Goal: Transaction & Acquisition: Subscribe to service/newsletter

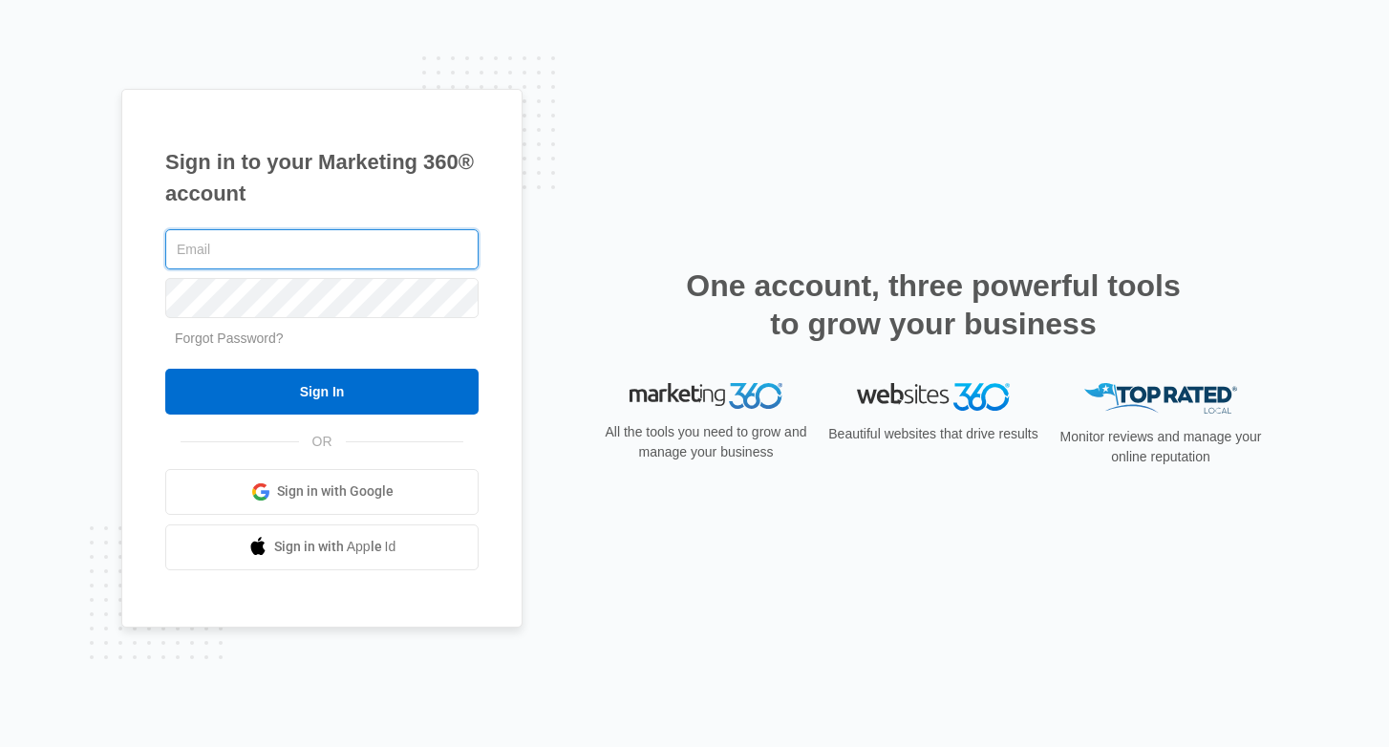
type input "[DOMAIN_NAME][EMAIL_ADDRESS][DOMAIN_NAME]"
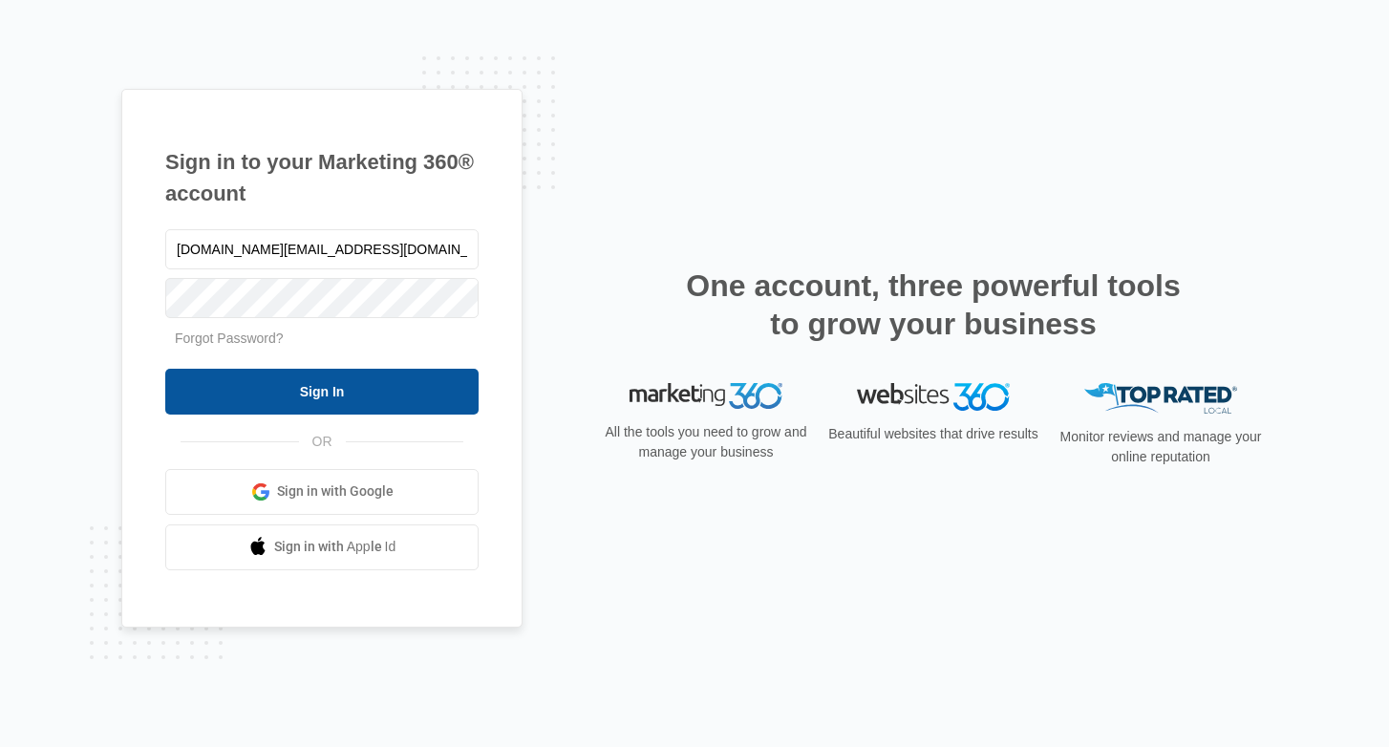
click at [367, 413] on div "[DOMAIN_NAME][EMAIL_ADDRESS][DOMAIN_NAME] Forgot Password? Sign In OR Sign in w…" at bounding box center [321, 397] width 313 height 345
click at [375, 400] on input "Sign In" at bounding box center [321, 392] width 313 height 46
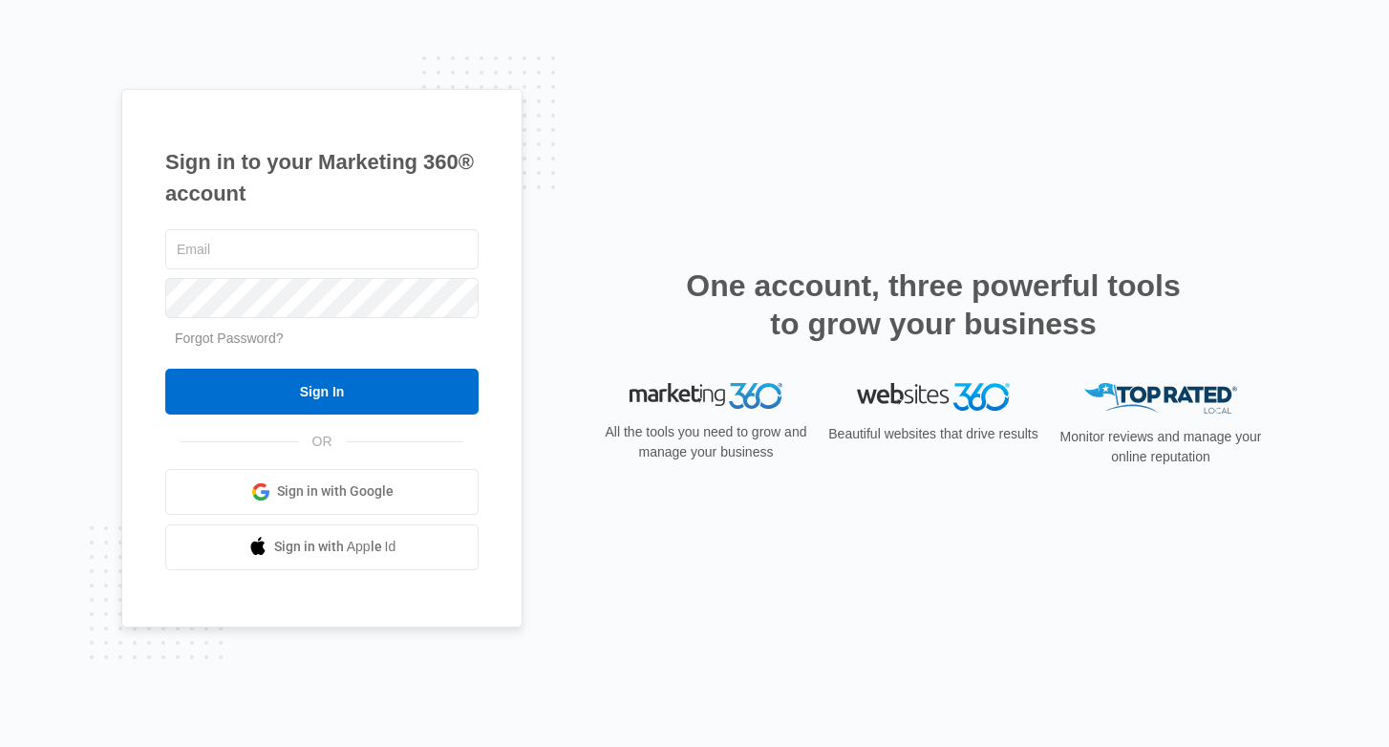
type input "[DOMAIN_NAME][EMAIL_ADDRESS][DOMAIN_NAME]"
click at [299, 425] on div "[DOMAIN_NAME][EMAIL_ADDRESS][DOMAIN_NAME] Forgot Password? Sign In OR Sign in w…" at bounding box center [321, 397] width 313 height 345
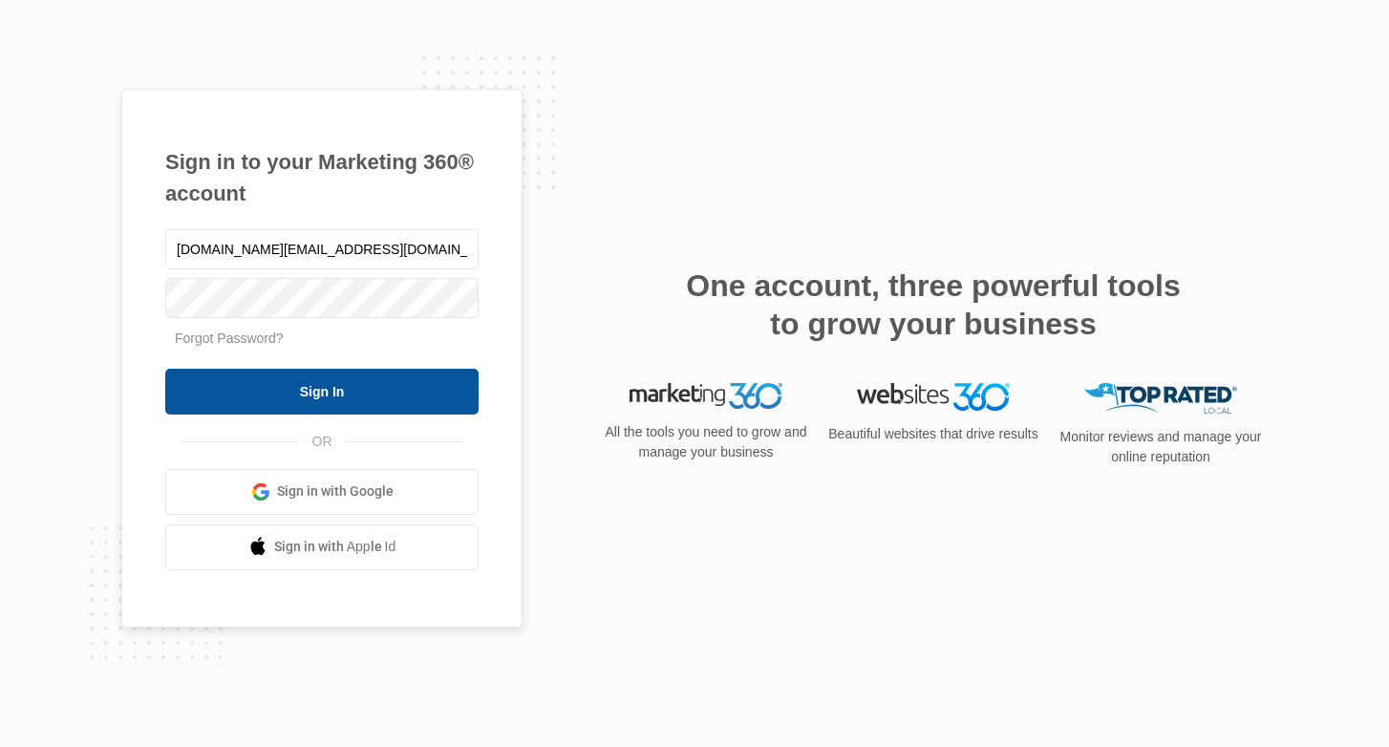
click at [321, 394] on input "Sign In" at bounding box center [321, 392] width 313 height 46
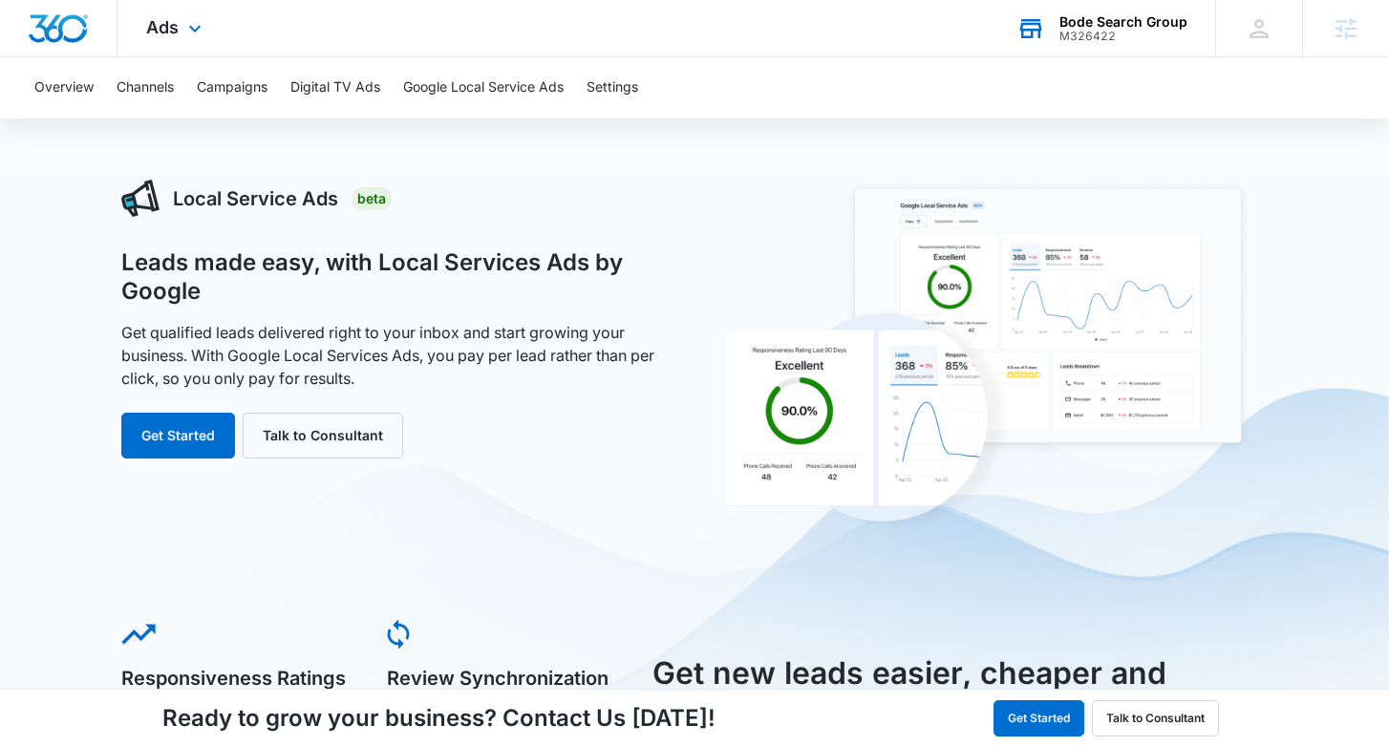
click at [1116, 36] on div "M326422" at bounding box center [1123, 36] width 128 height 13
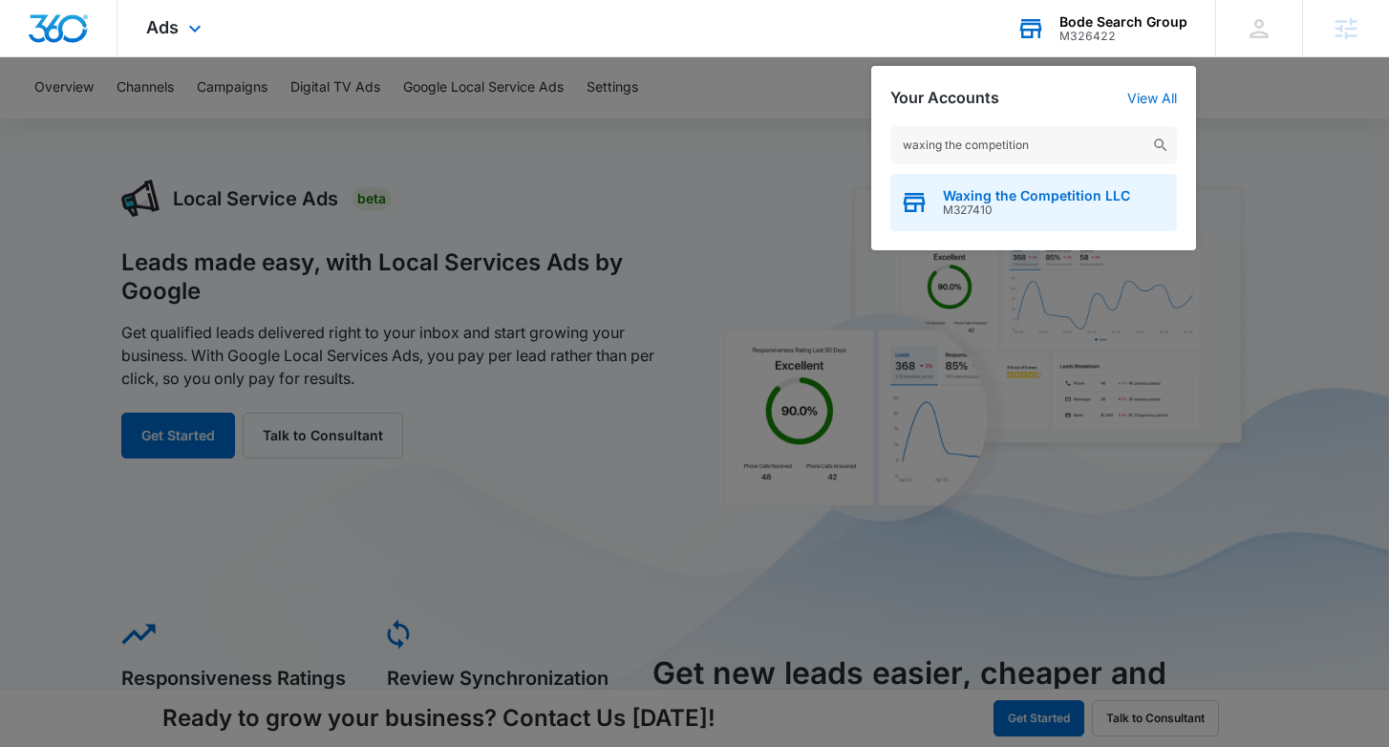
type input "waxing the competition"
click at [1005, 215] on span "M327410" at bounding box center [1036, 209] width 187 height 13
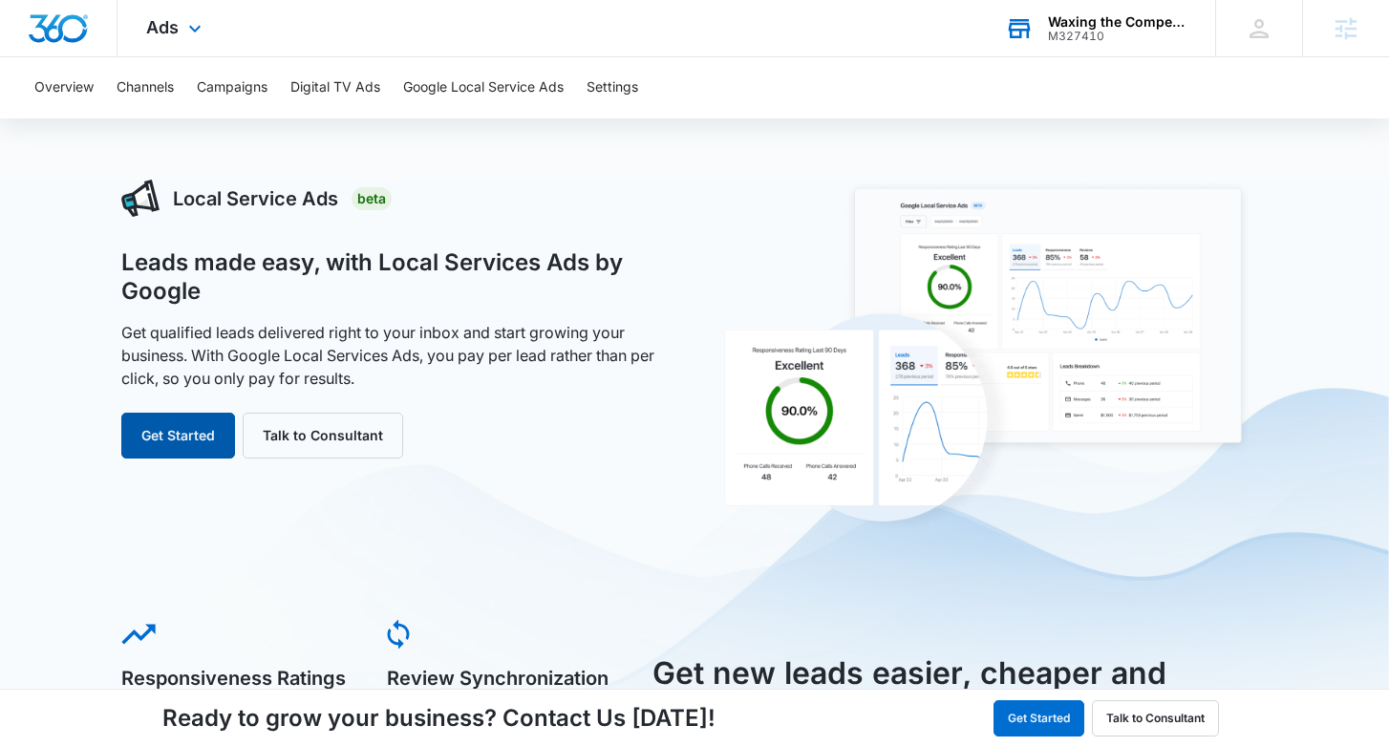
click at [179, 428] on button "Get Started" at bounding box center [178, 436] width 114 height 46
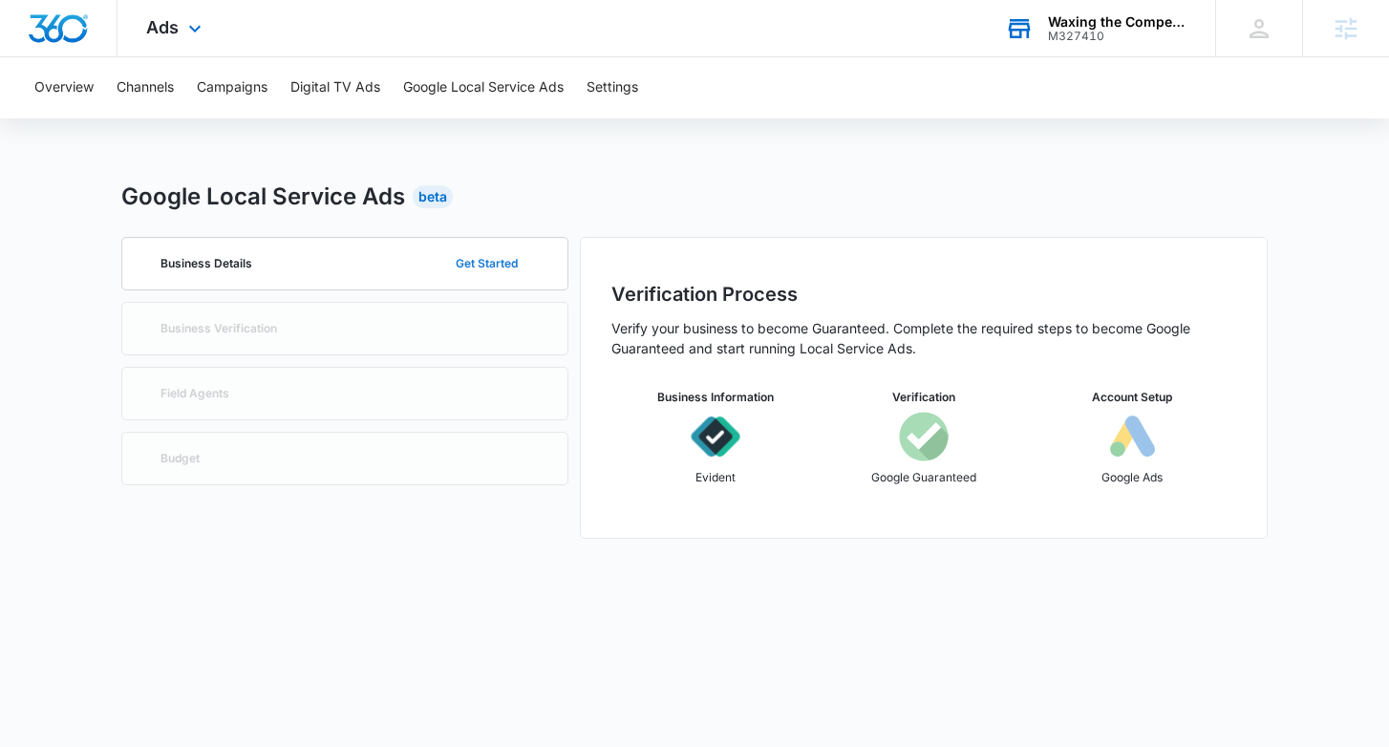
click at [480, 274] on button "Get Started" at bounding box center [486, 264] width 100 height 46
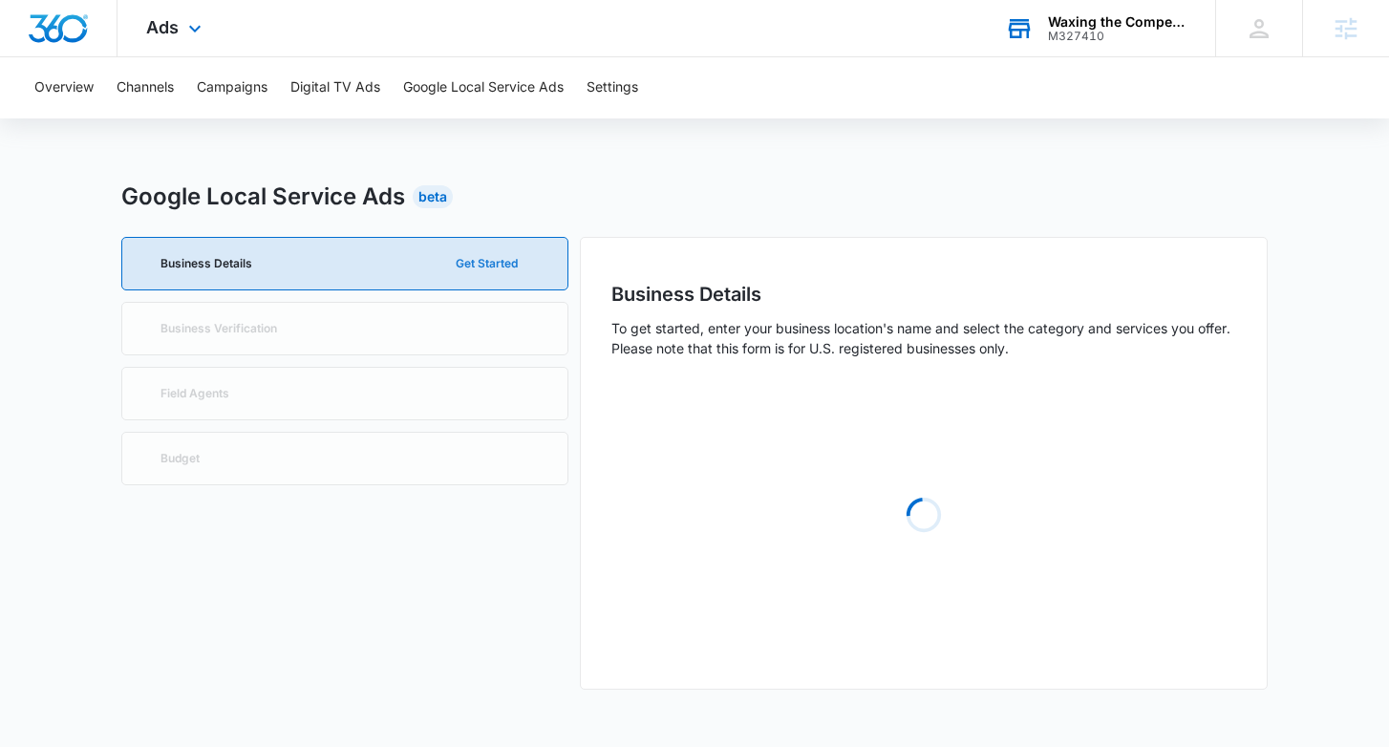
click at [483, 265] on button "Get Started" at bounding box center [486, 264] width 100 height 46
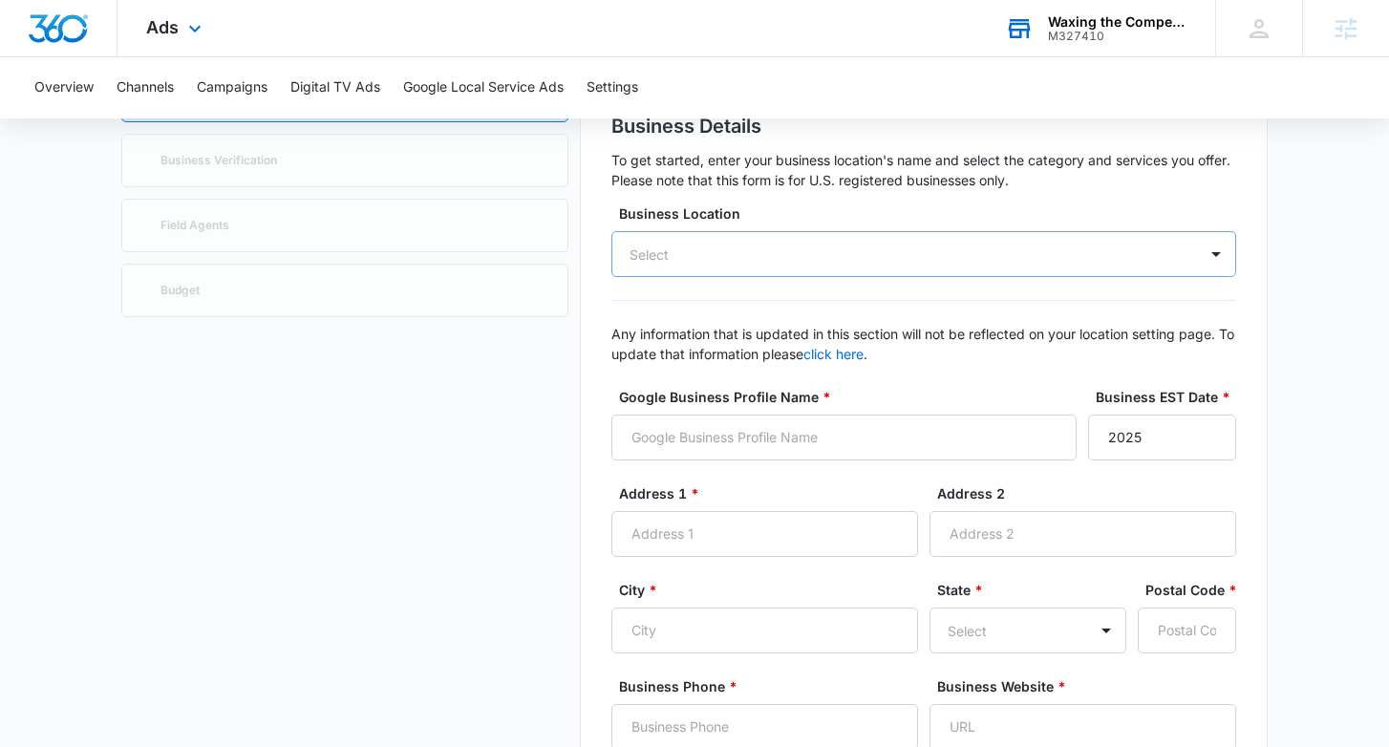
scroll to position [158, 0]
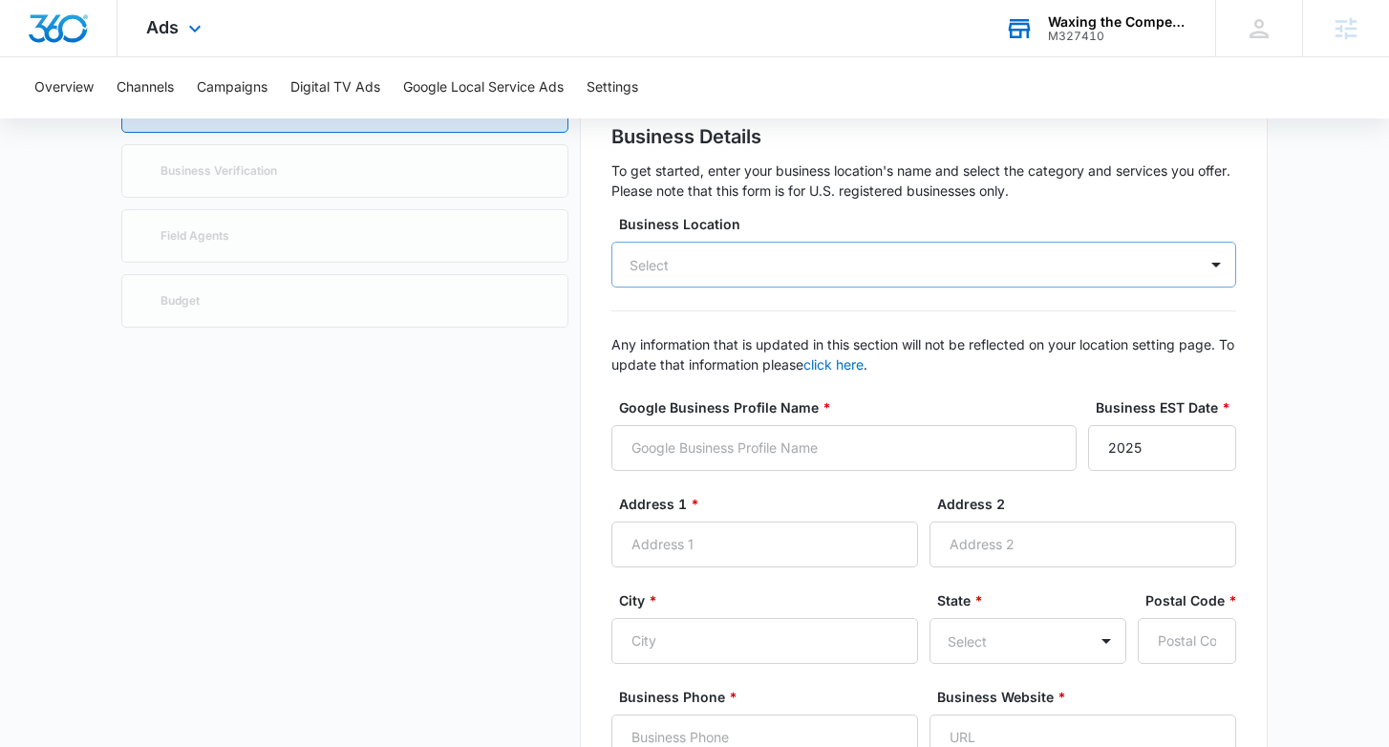
click at [850, 273] on div "Select" at bounding box center [923, 265] width 625 height 46
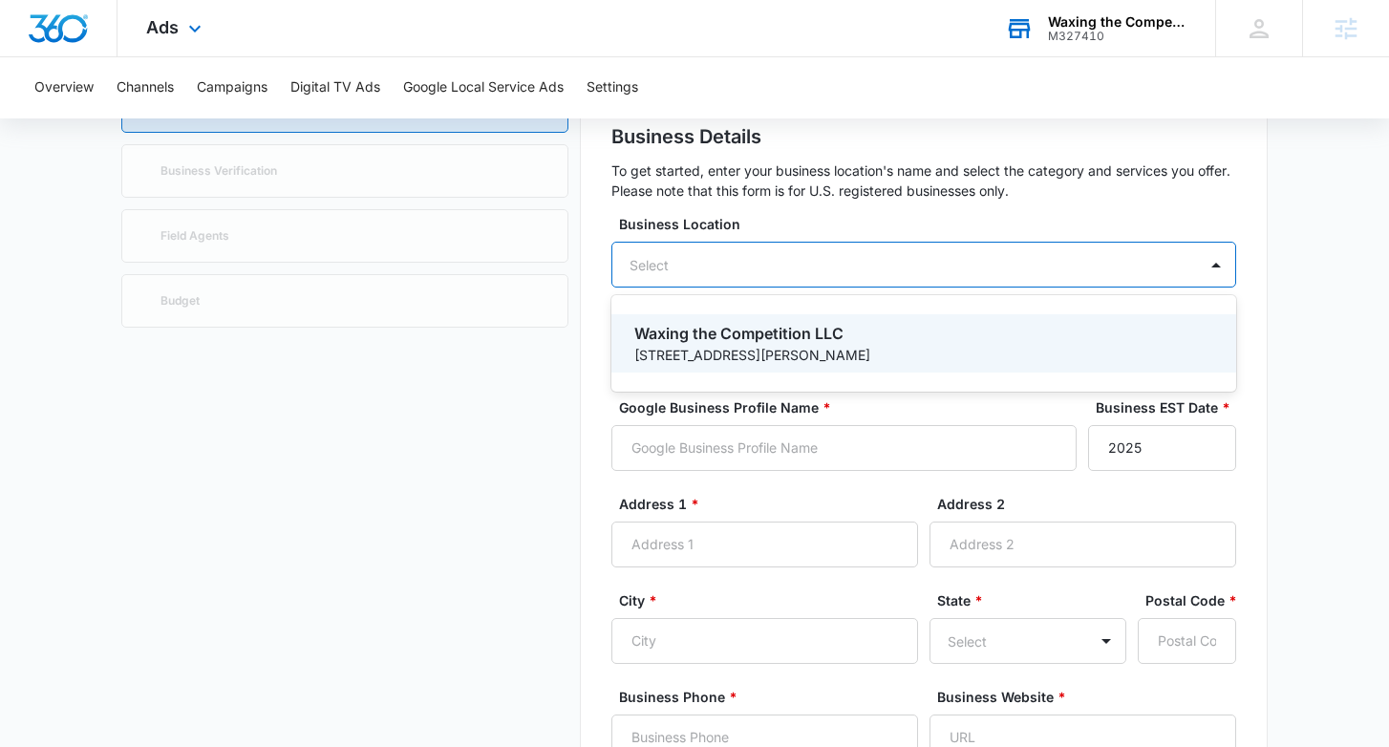
click at [761, 348] on p "[STREET_ADDRESS][PERSON_NAME]" at bounding box center [921, 355] width 575 height 20
type input "Waxing the Competition LLC"
type input "[STREET_ADDRESS][PERSON_NAME]"
type input "Hollywood"
type input "33021"
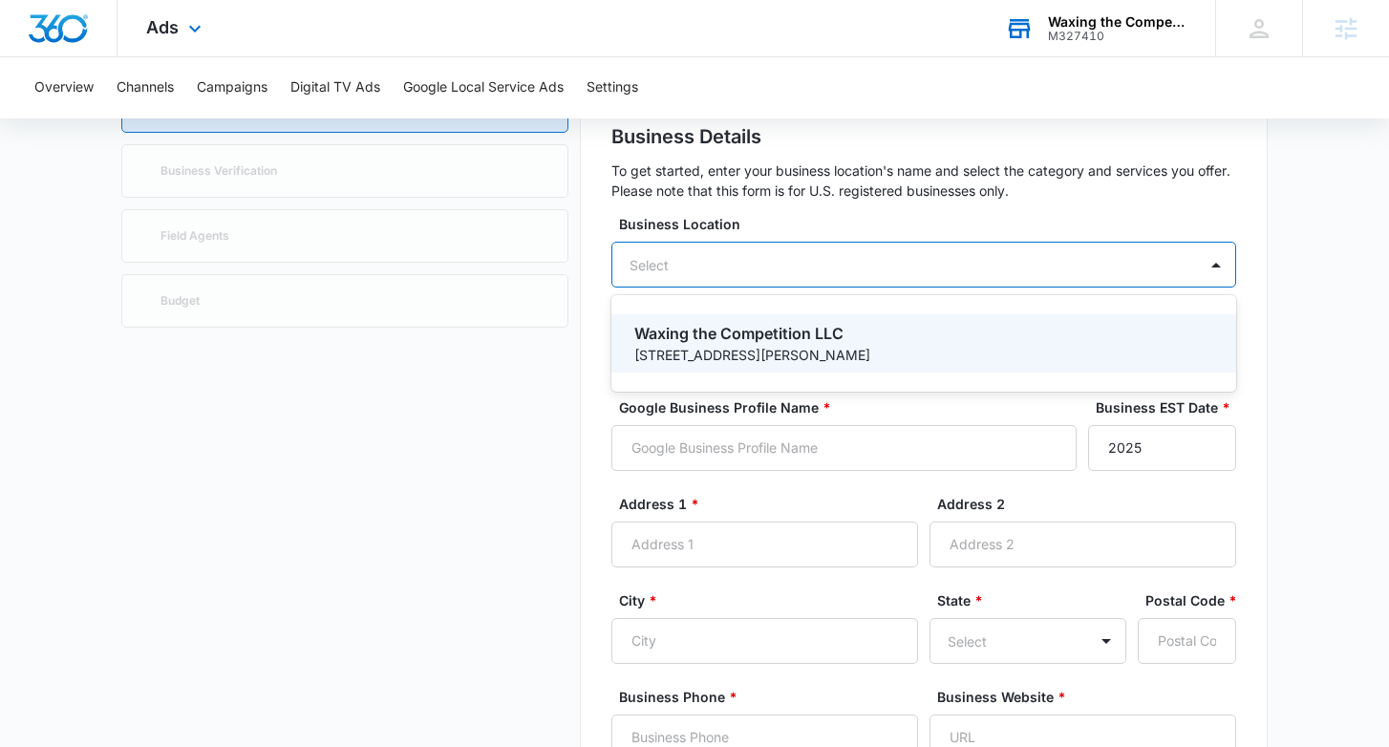
type input "7542422982"
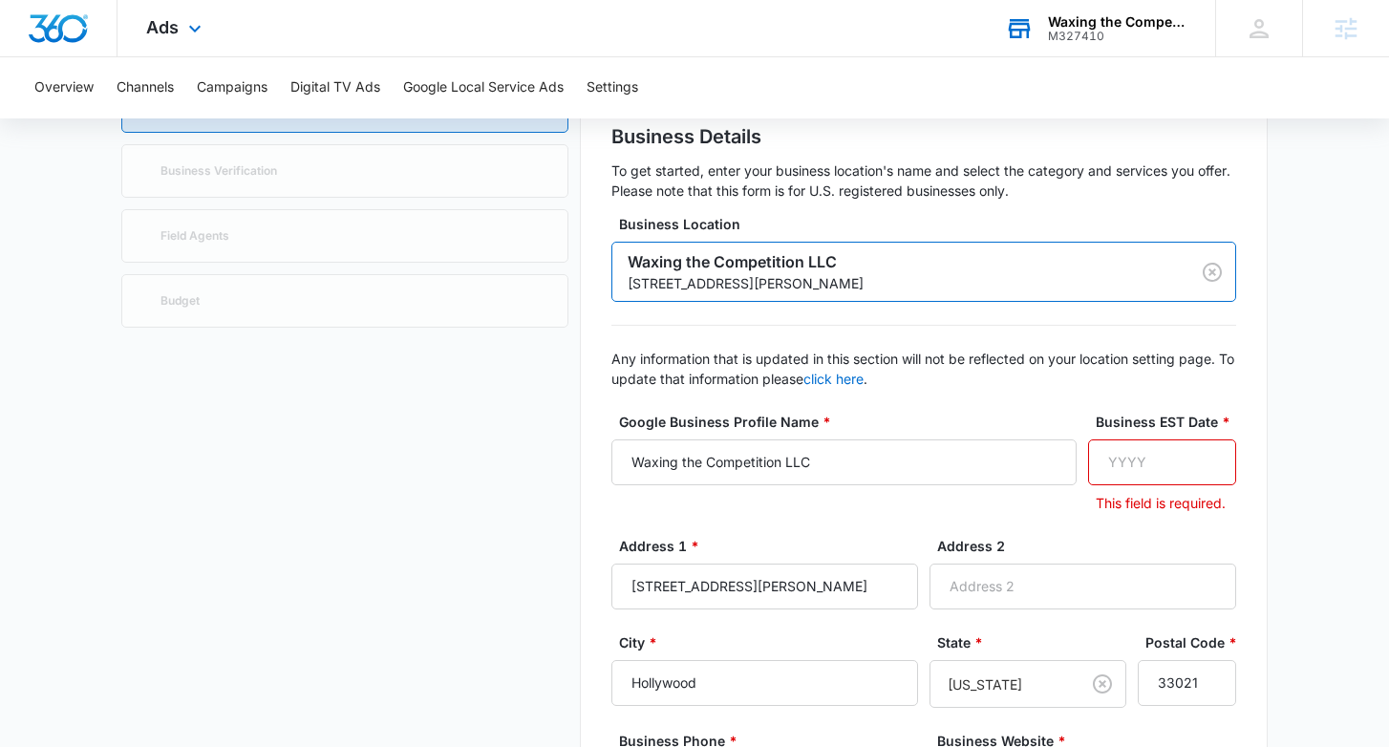
click at [1127, 475] on input "Business EST Date *" at bounding box center [1162, 462] width 148 height 46
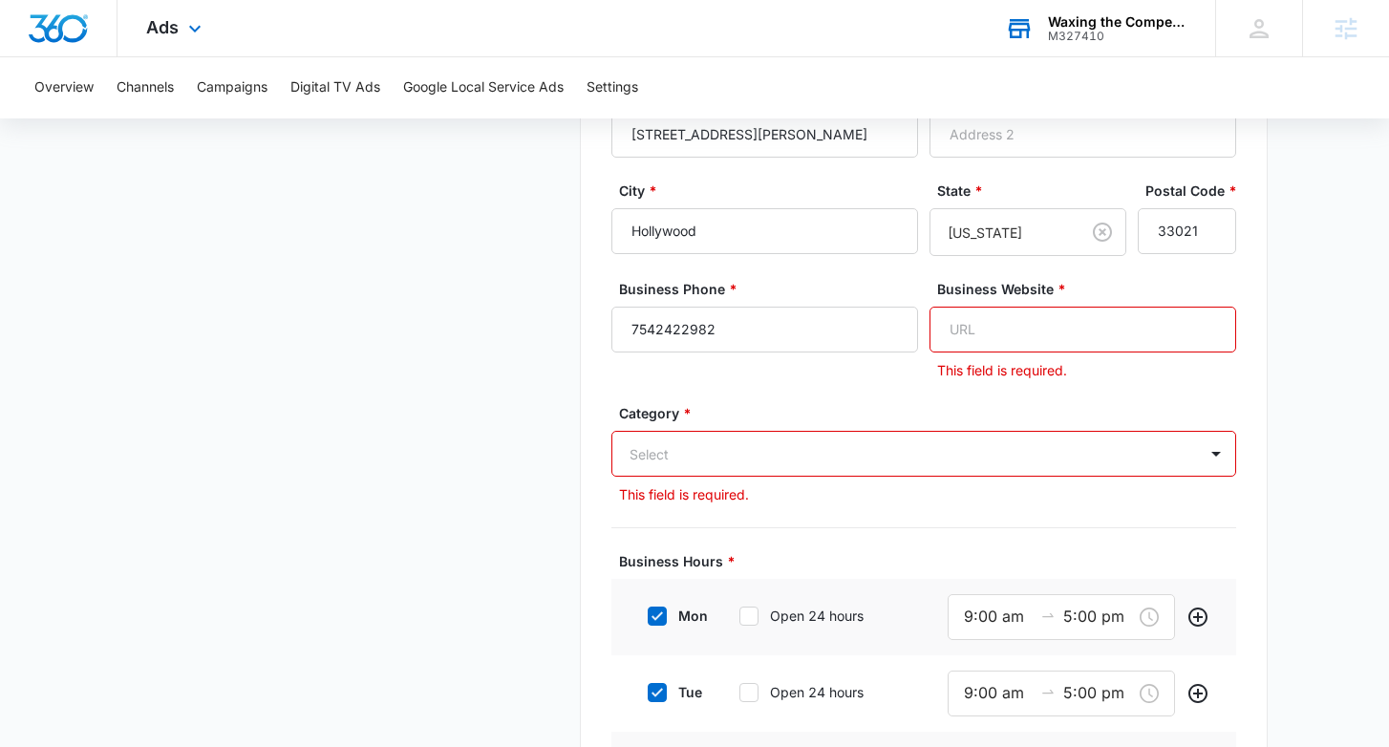
click at [1036, 459] on div "Select" at bounding box center [923, 454] width 625 height 46
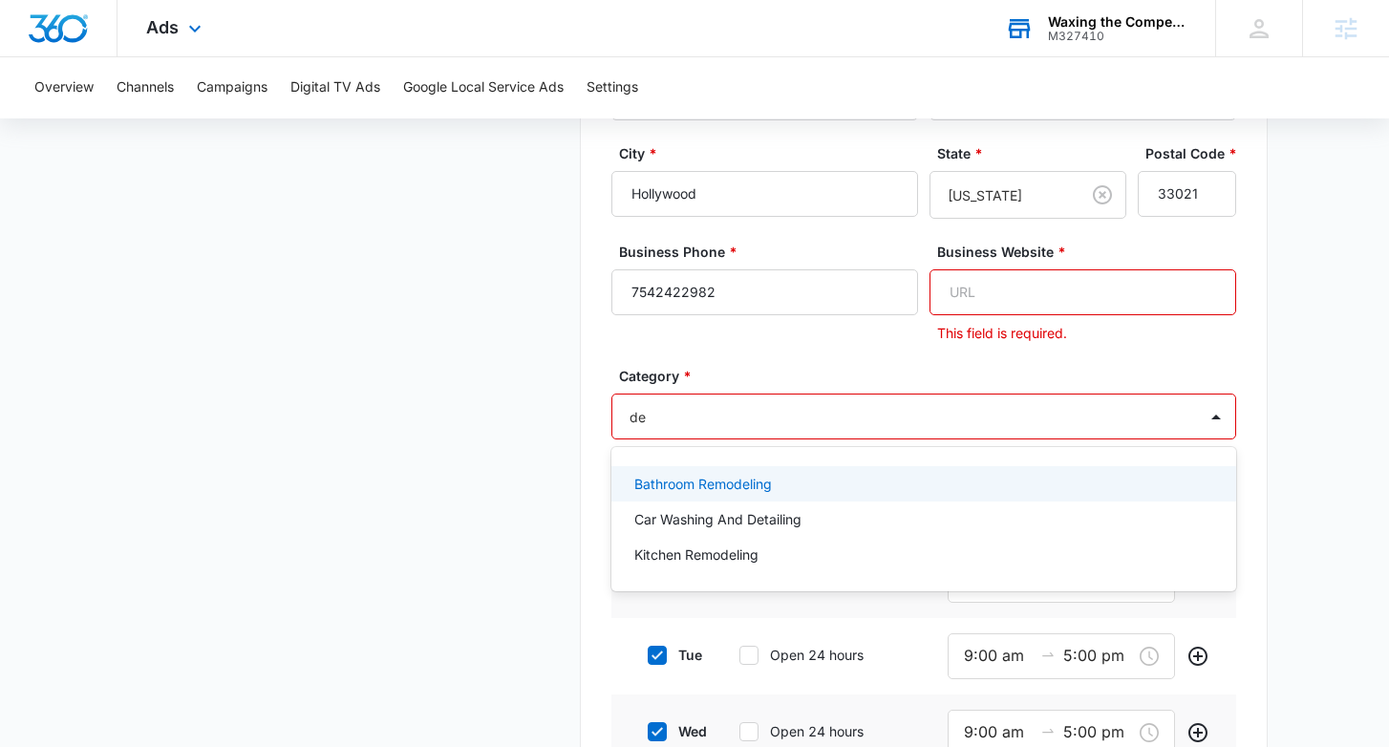
type input "det"
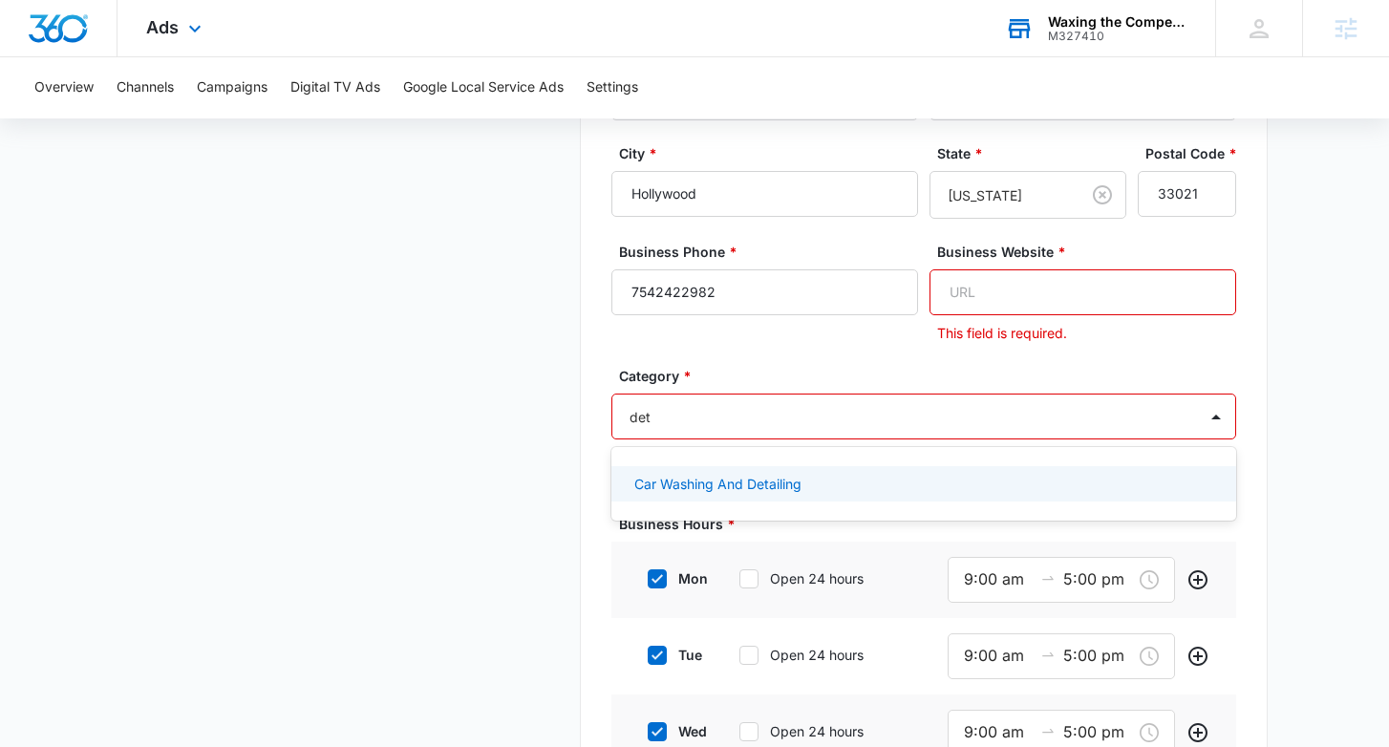
click at [850, 490] on div "Car Washing And Detailing" at bounding box center [921, 484] width 575 height 20
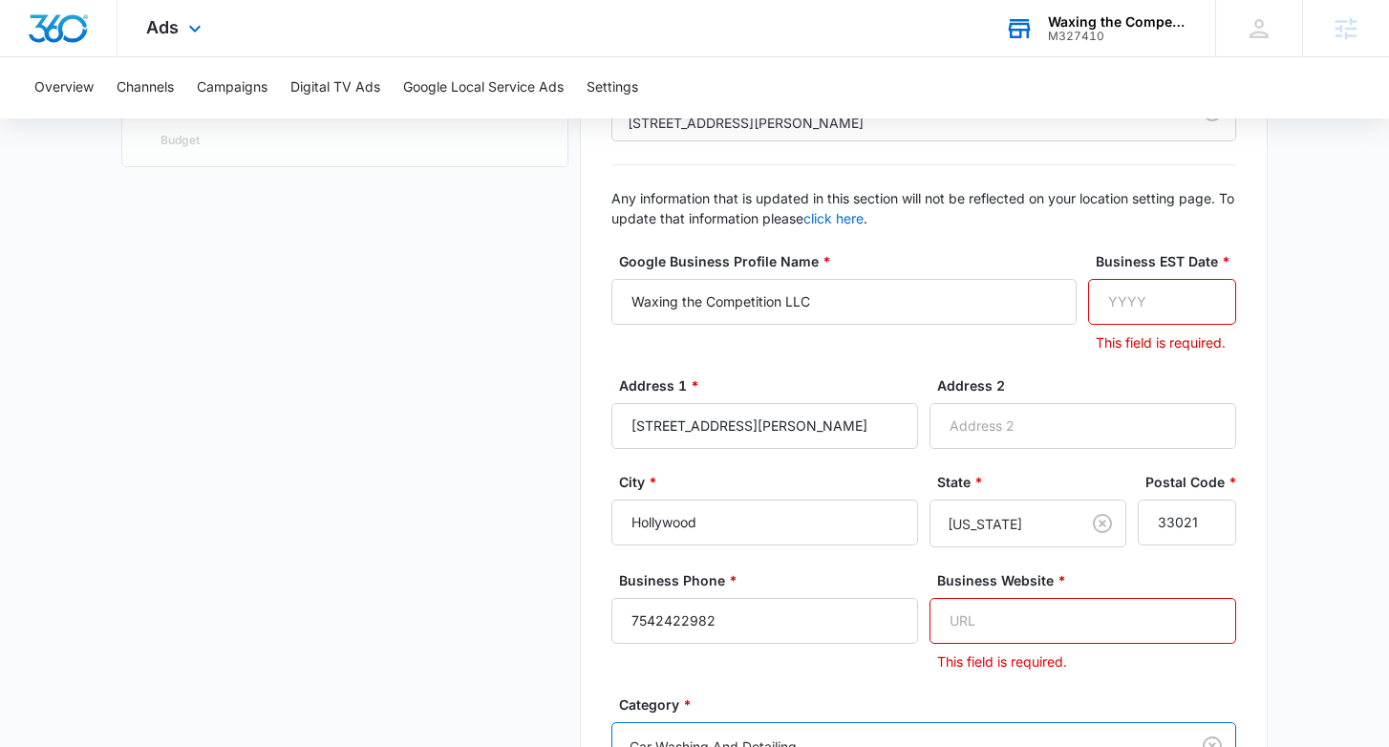
scroll to position [316, 0]
click at [1130, 305] on input "Business EST Date *" at bounding box center [1162, 304] width 148 height 46
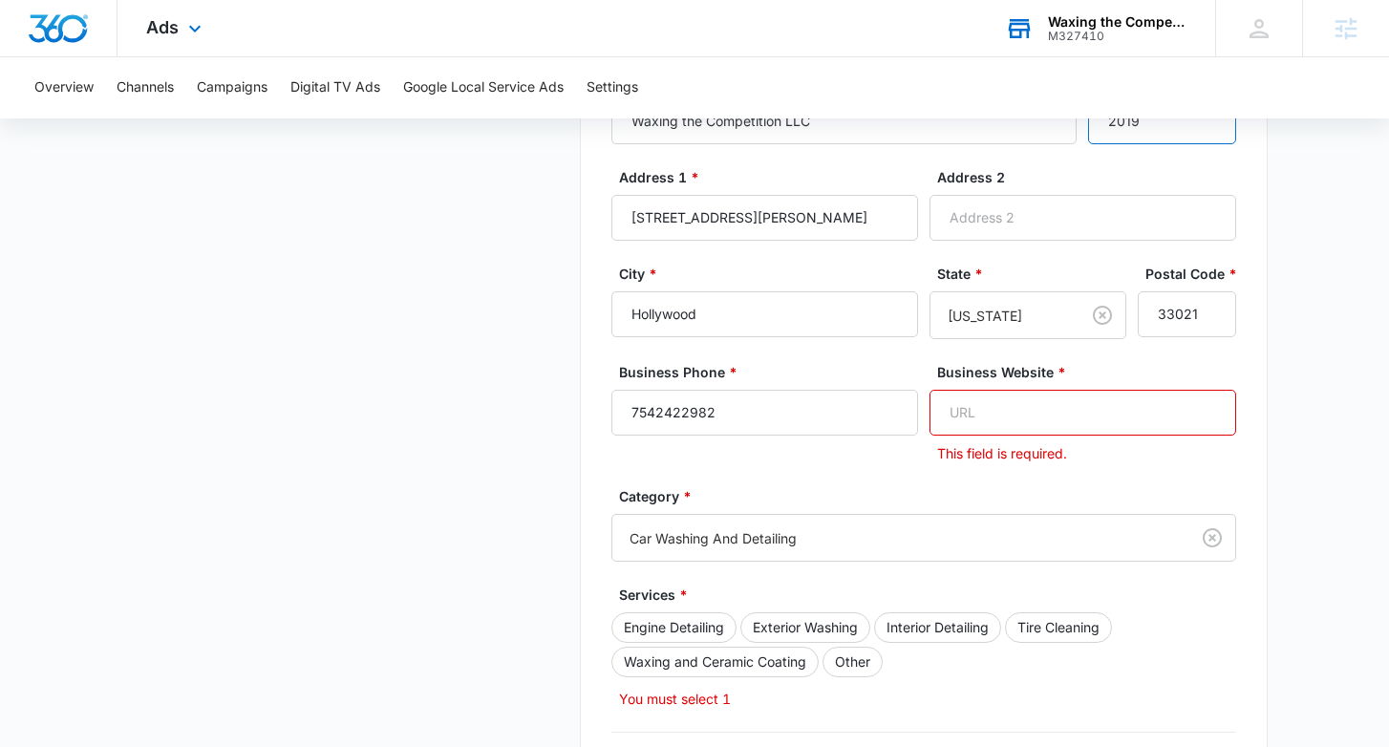
scroll to position [500, 0]
type input "2019"
click at [1065, 414] on input "Business Website *" at bounding box center [1082, 411] width 307 height 46
paste input "Waxingthecompetitionllcmiami.com"
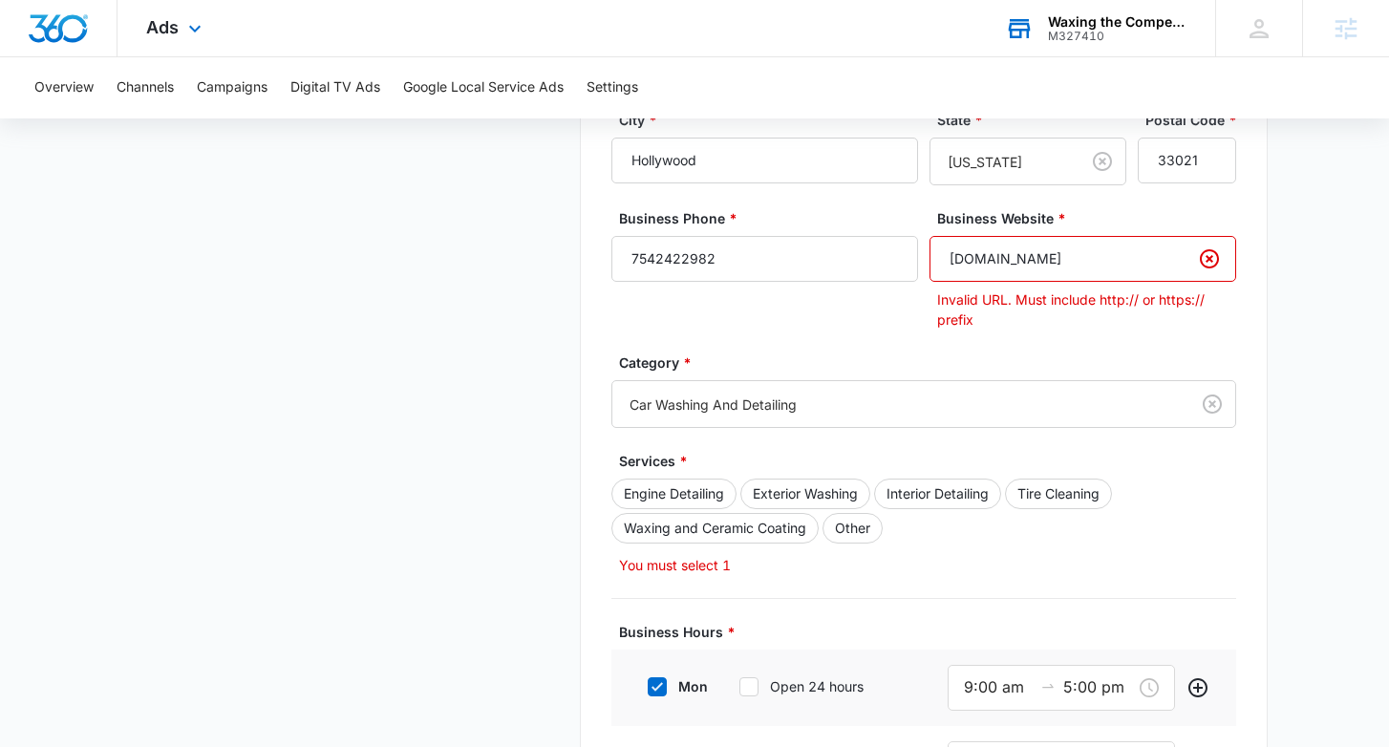
scroll to position [654, 0]
click at [948, 257] on input "Waxingthecompetitionllcmiami.com" at bounding box center [1082, 257] width 307 height 46
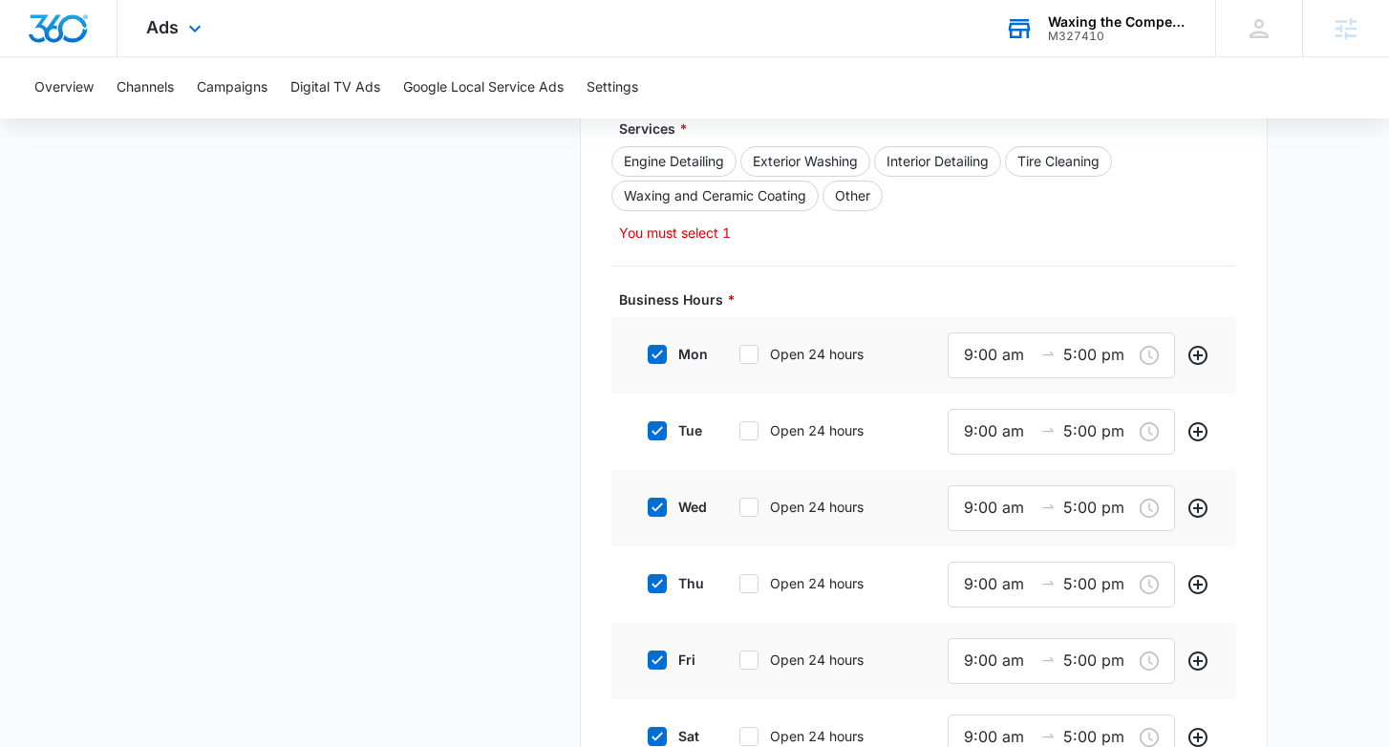
scroll to position [882, 0]
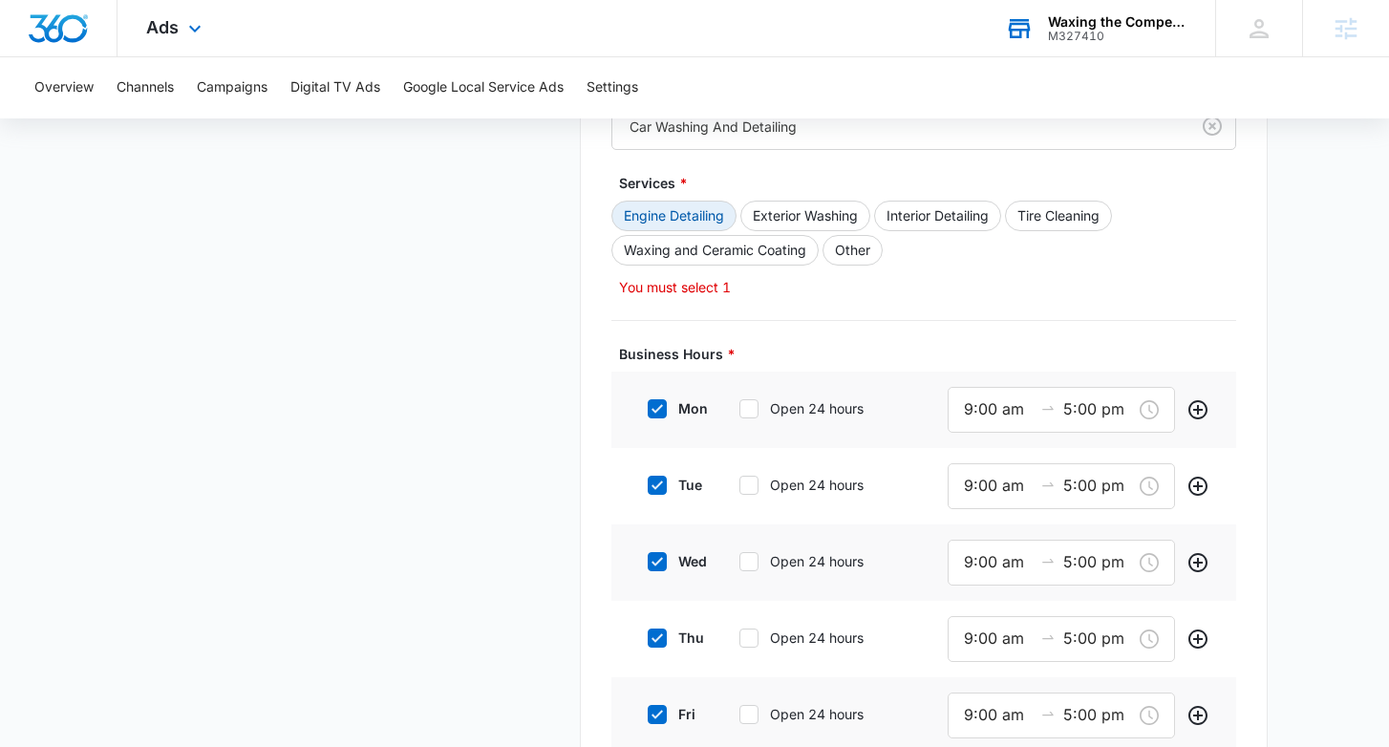
type input "https://www.Waxingthecompetitionllcmiami.com"
click at [692, 215] on button "Engine Detailing" at bounding box center [673, 216] width 125 height 31
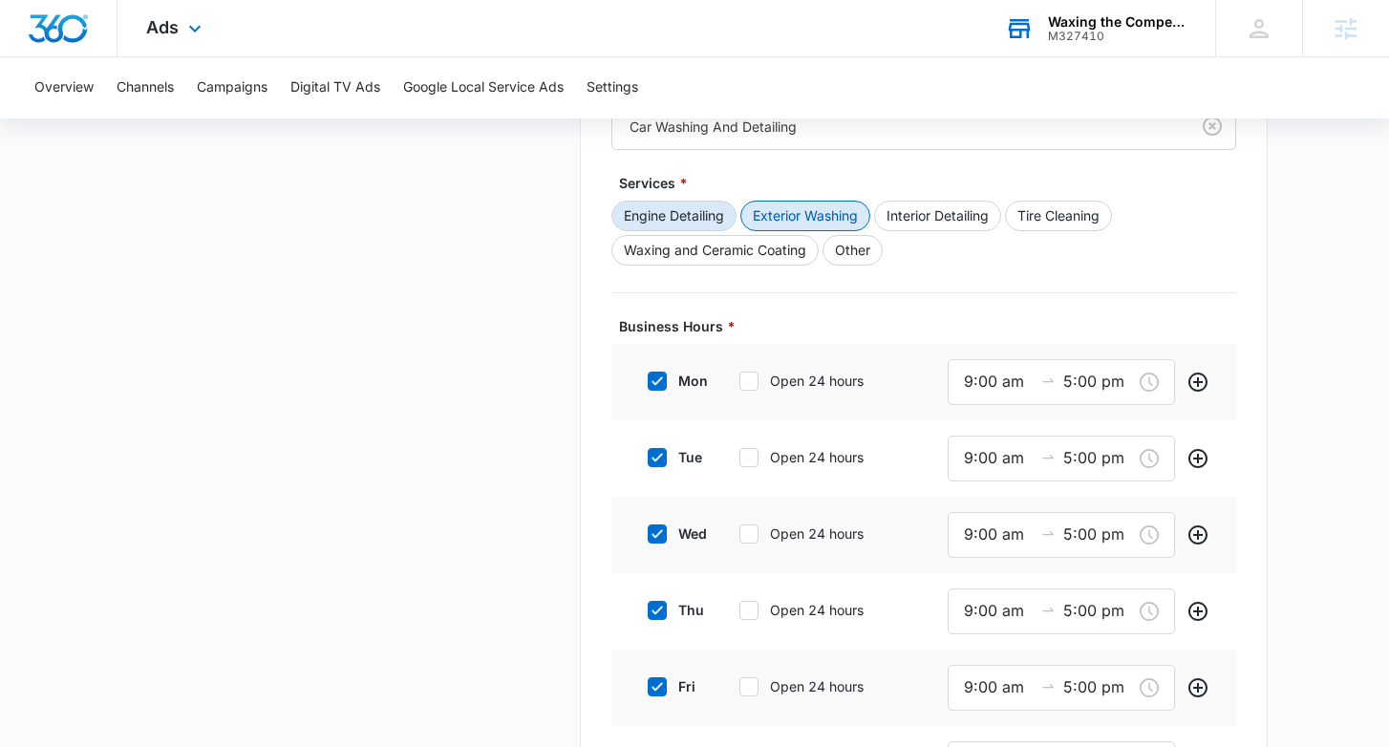
click at [840, 216] on button "Exterior Washing" at bounding box center [805, 216] width 130 height 31
click at [999, 213] on button "Interior Detailing" at bounding box center [937, 216] width 127 height 31
click at [1091, 209] on button "Tire Cleaning" at bounding box center [1058, 216] width 107 height 31
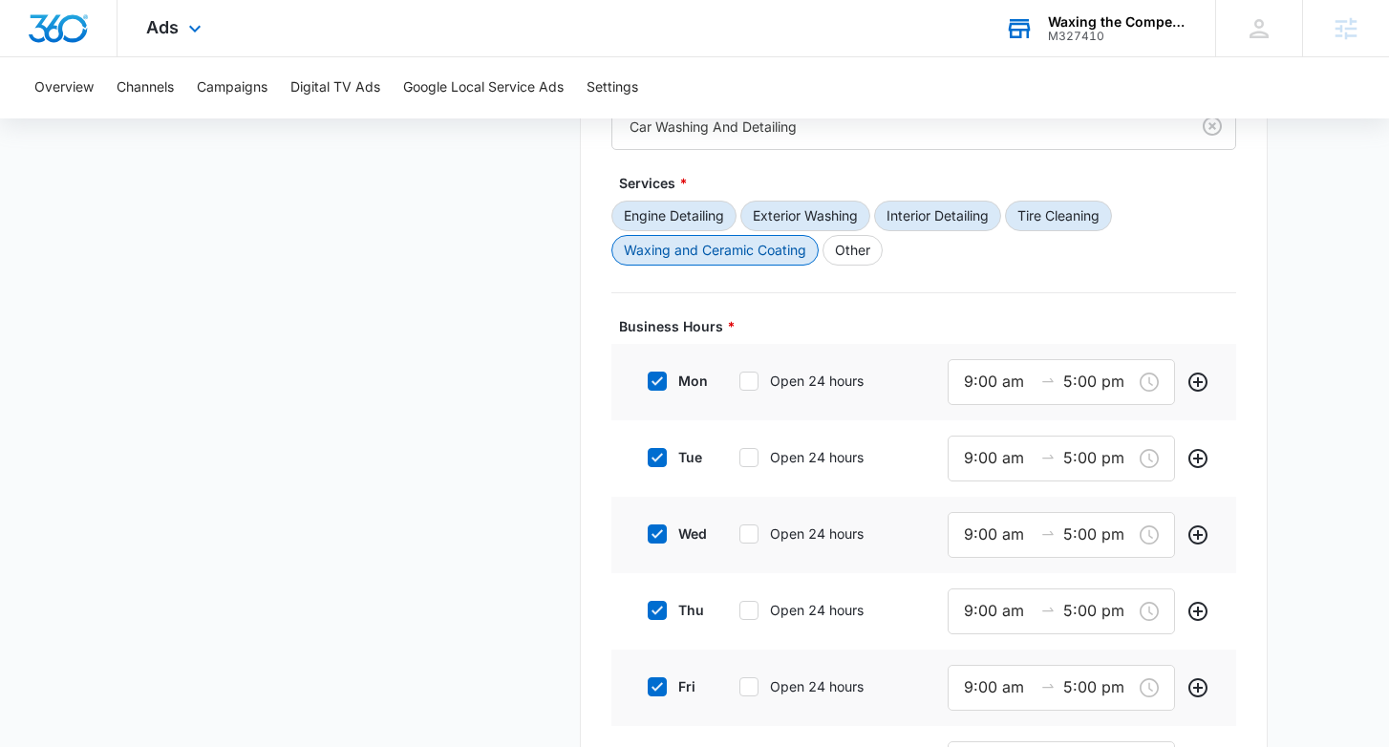
click at [751, 260] on button "Waxing and Ceramic Coating" at bounding box center [714, 250] width 207 height 31
click at [873, 246] on button "Other" at bounding box center [852, 250] width 60 height 31
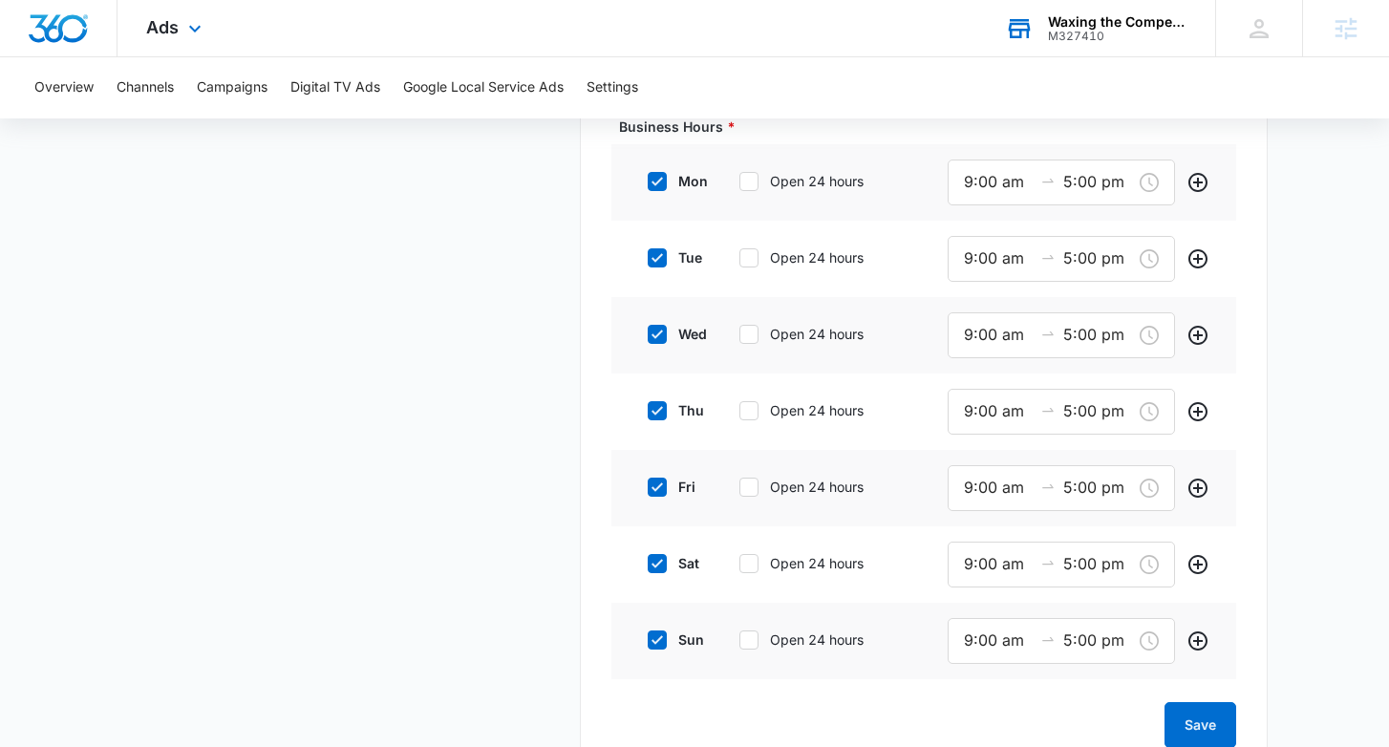
scroll to position [1137, 0]
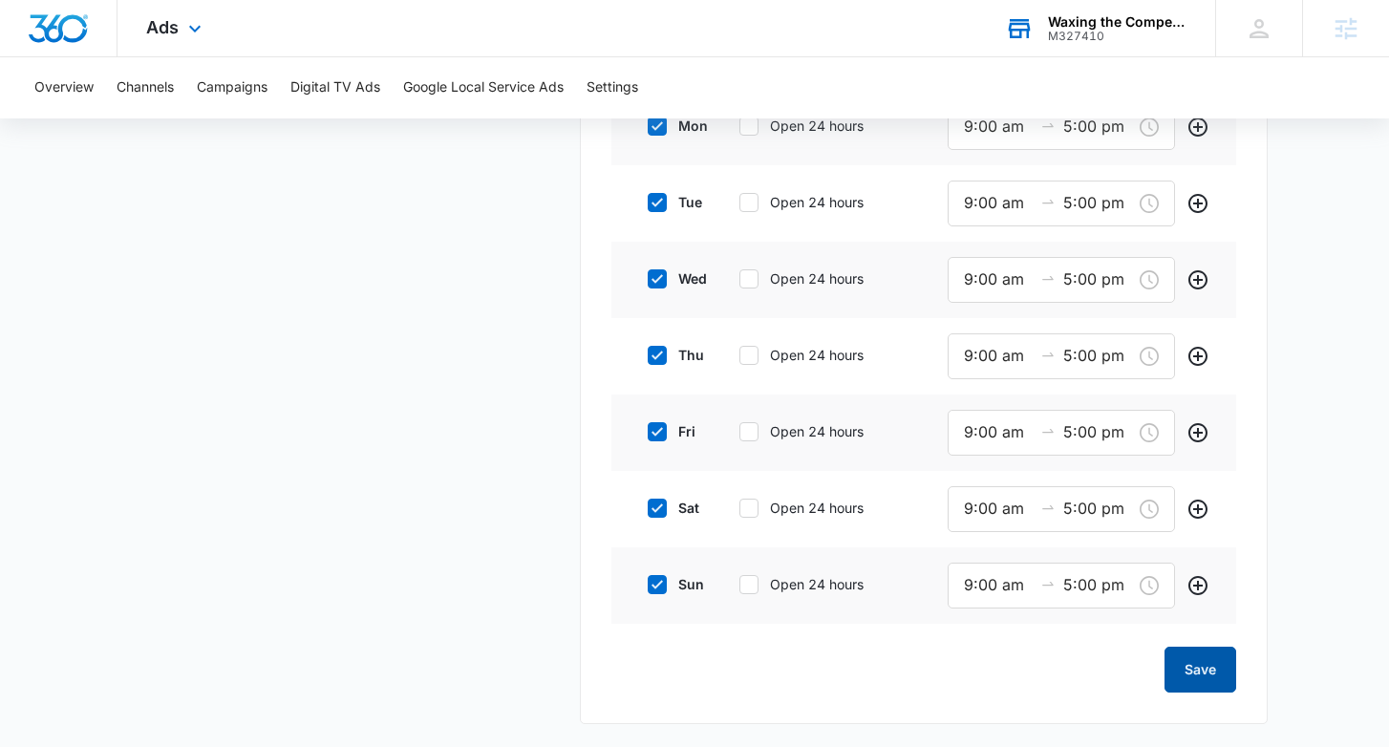
click at [1200, 669] on button "Save" at bounding box center [1200, 670] width 72 height 46
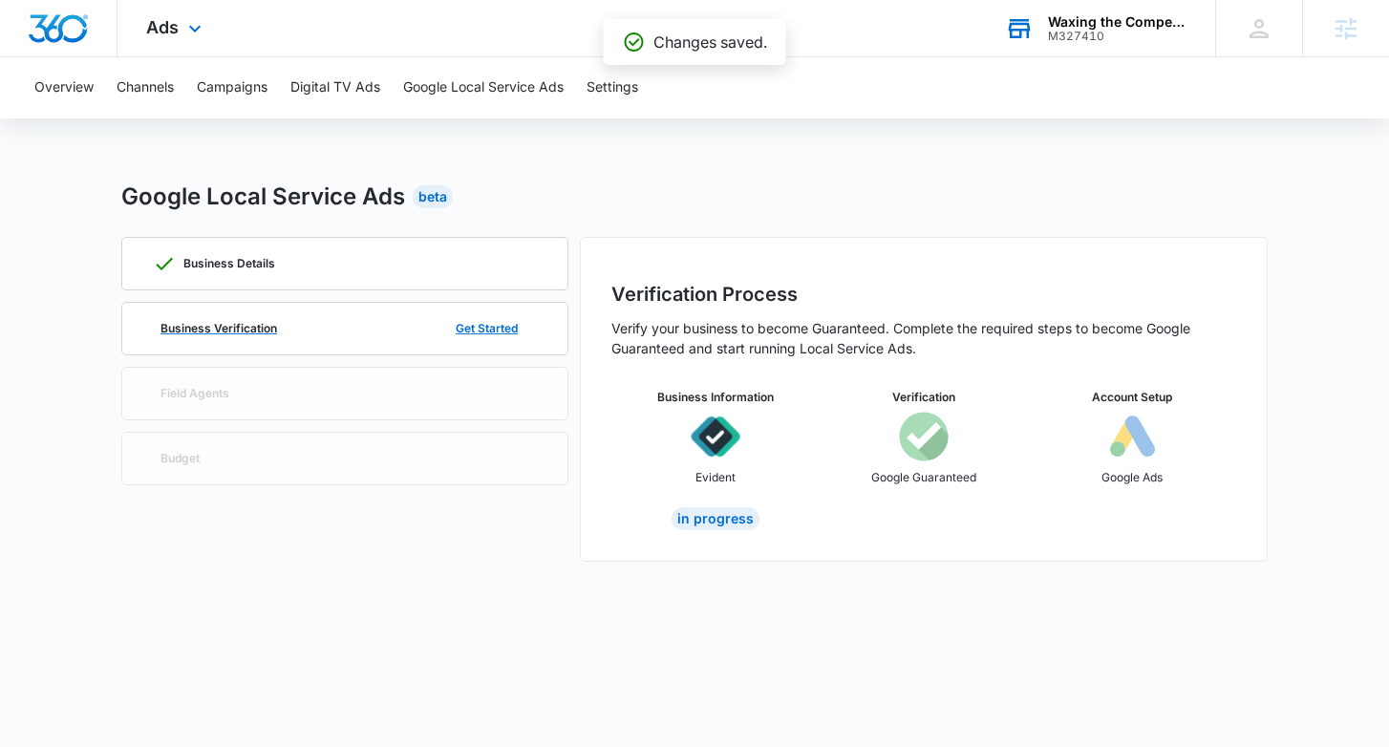
click at [422, 333] on div "Business Verification Get Started" at bounding box center [345, 329] width 384 height 52
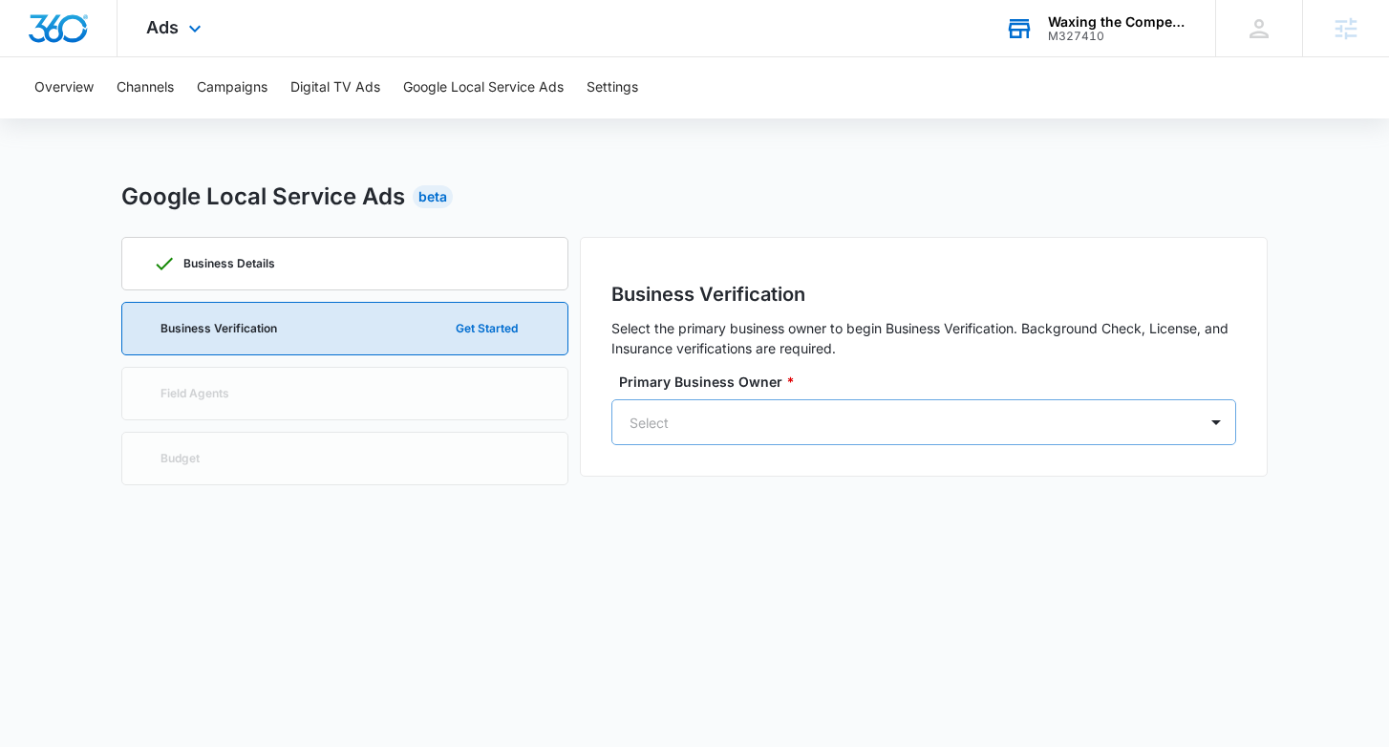
click at [910, 403] on div "Select" at bounding box center [904, 422] width 584 height 43
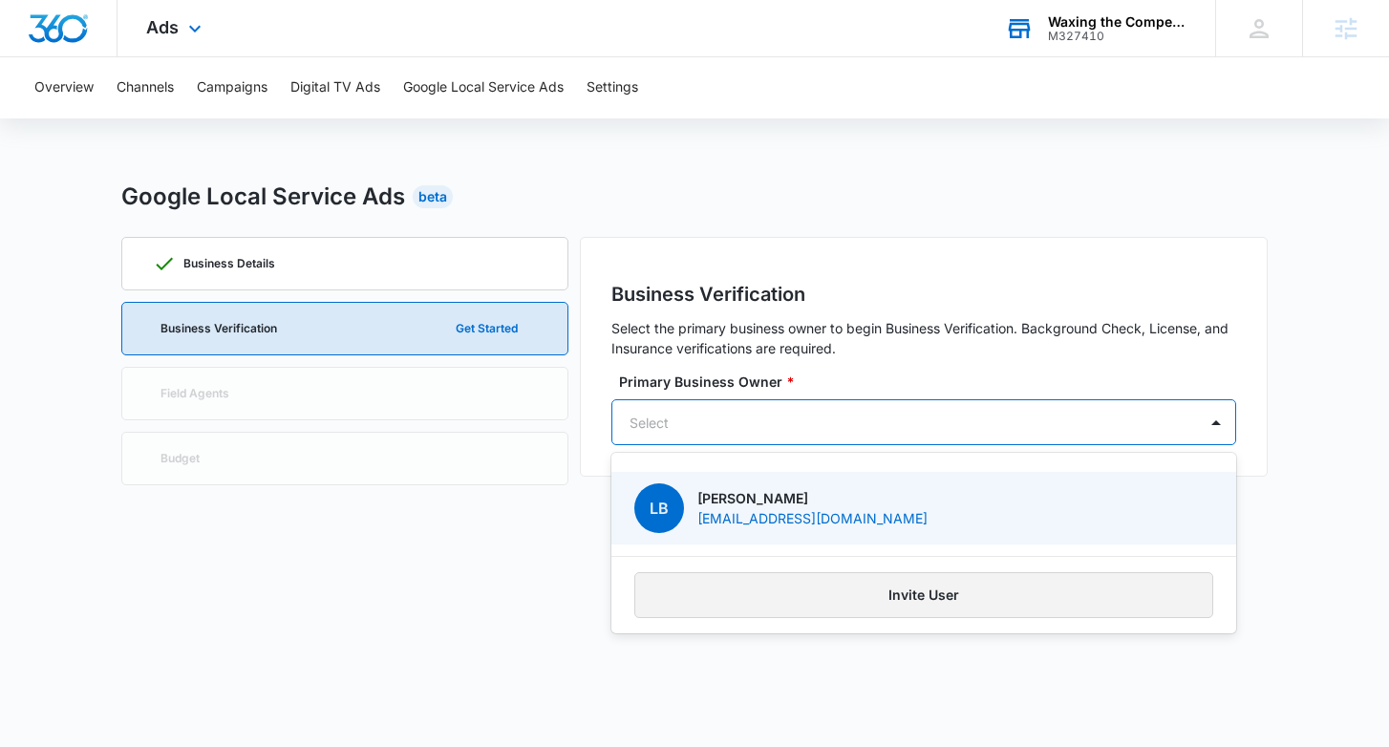
click at [987, 601] on button "Invite User" at bounding box center [923, 595] width 579 height 46
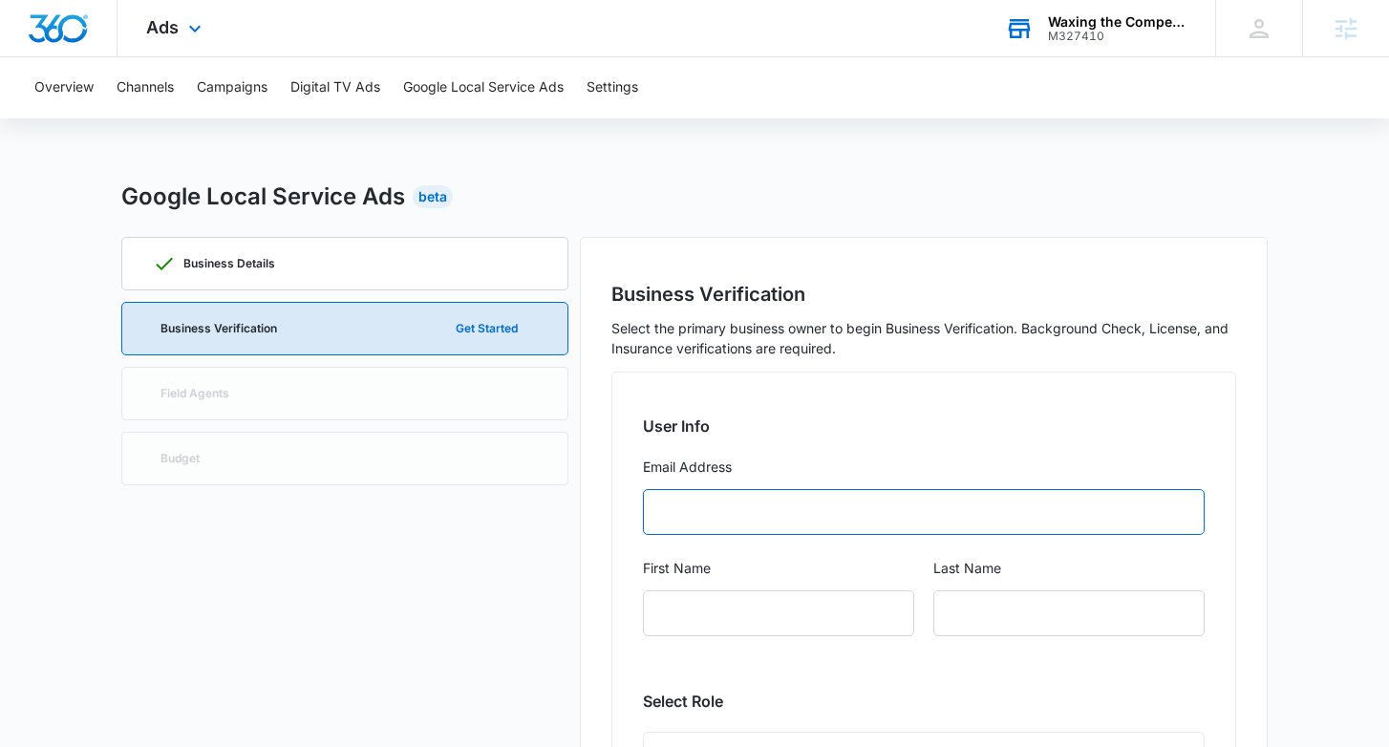
click at [935, 512] on input "Email Address" at bounding box center [924, 512] width 562 height 46
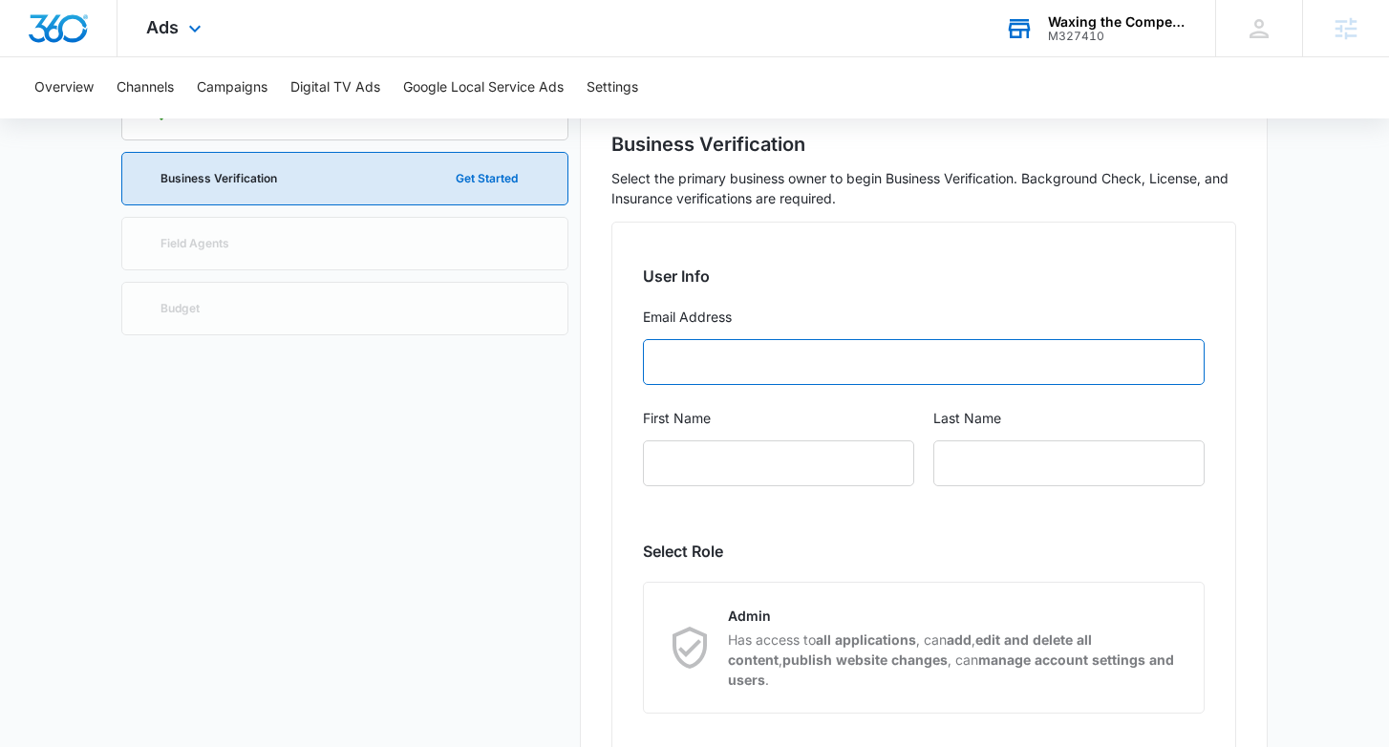
scroll to position [44, 0]
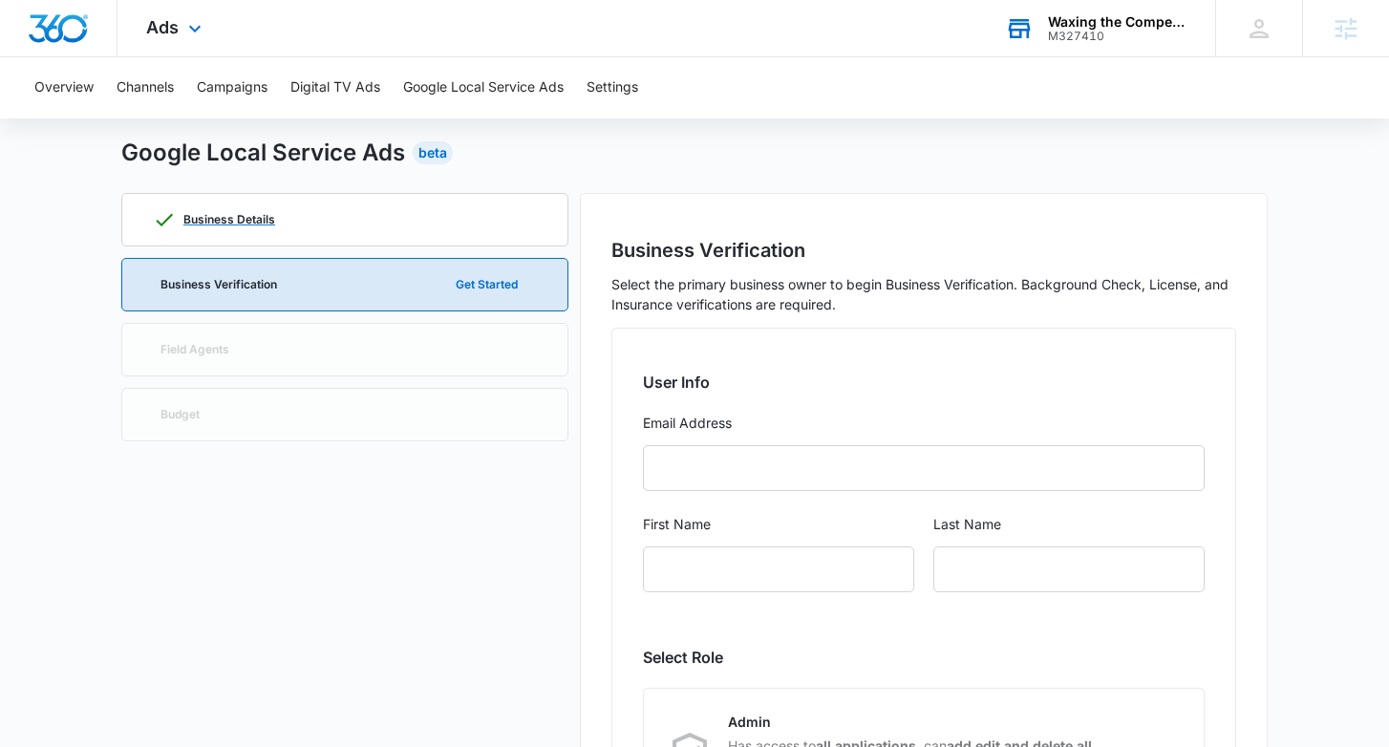
click at [417, 209] on div "Business Details" at bounding box center [345, 220] width 384 height 52
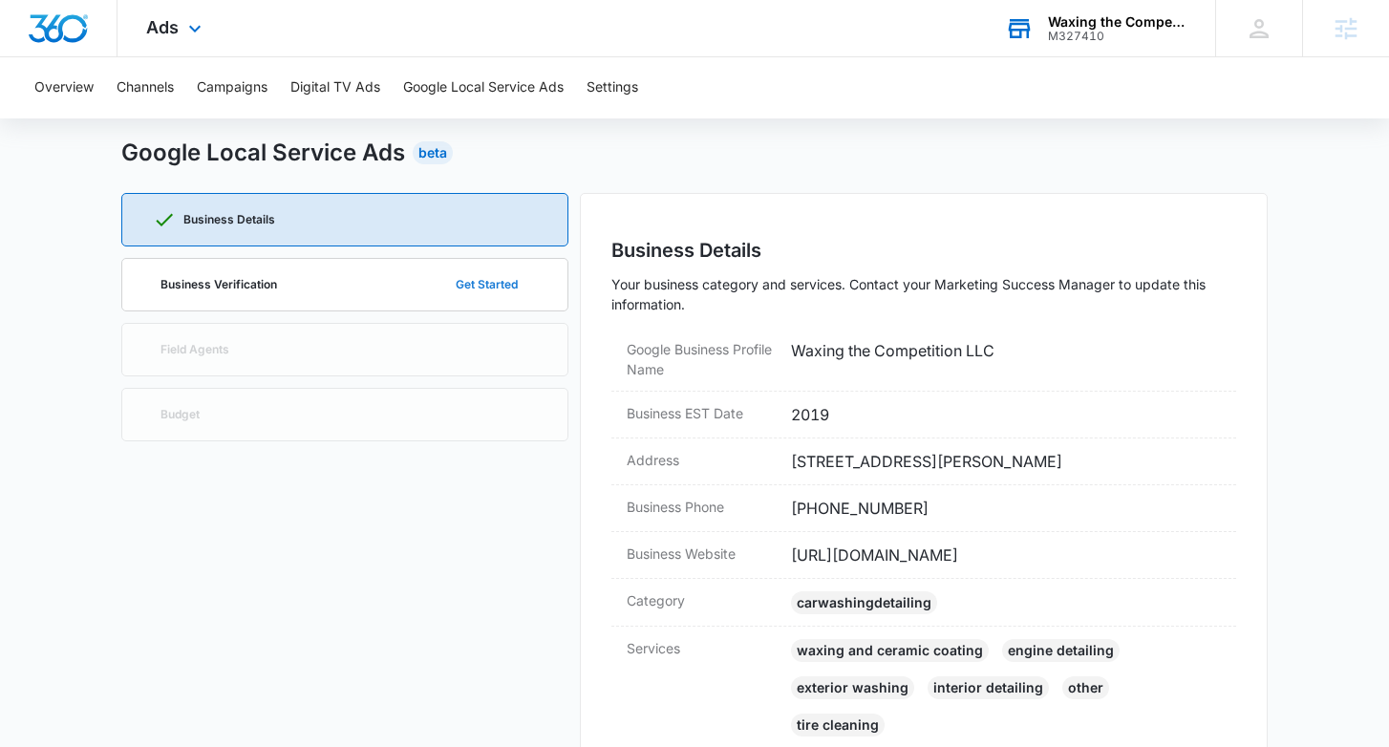
click at [499, 298] on button "Get Started" at bounding box center [486, 285] width 100 height 46
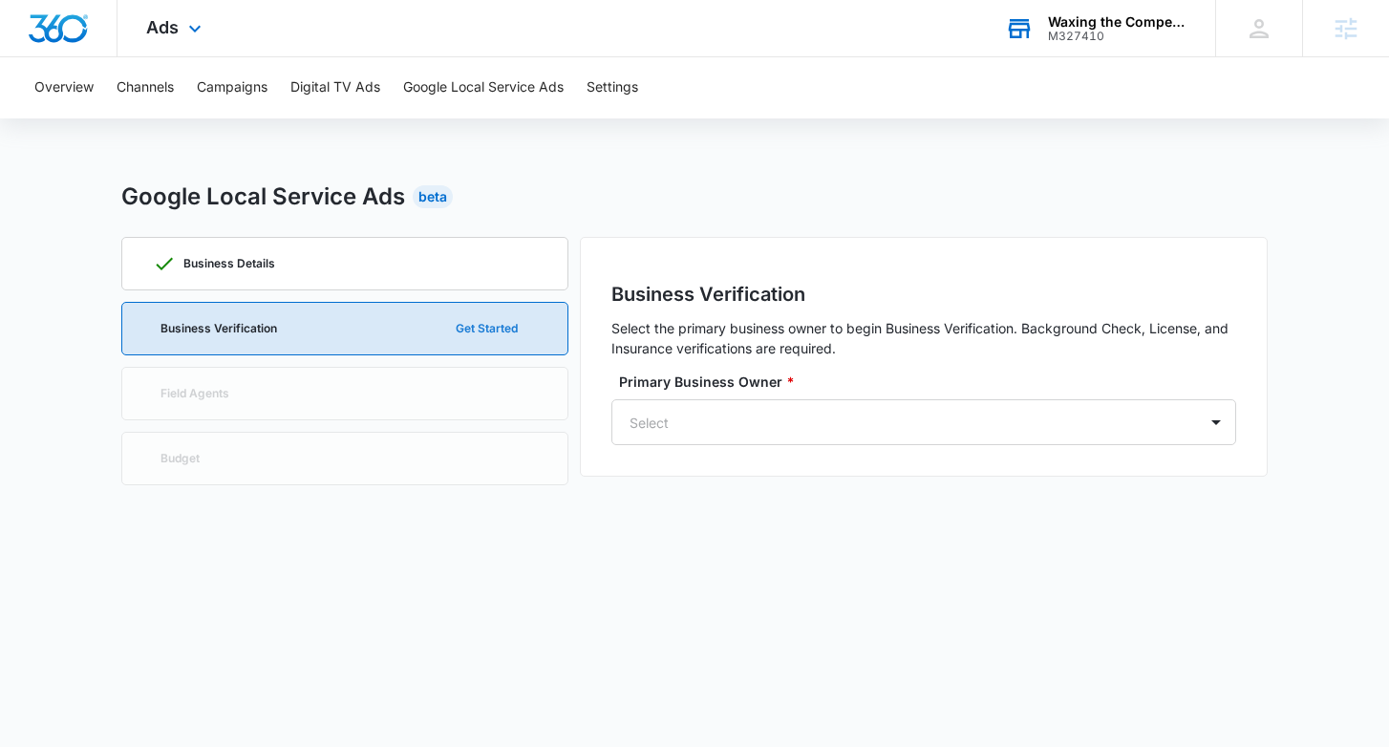
scroll to position [0, 0]
click at [806, 406] on div "Select" at bounding box center [904, 422] width 584 height 43
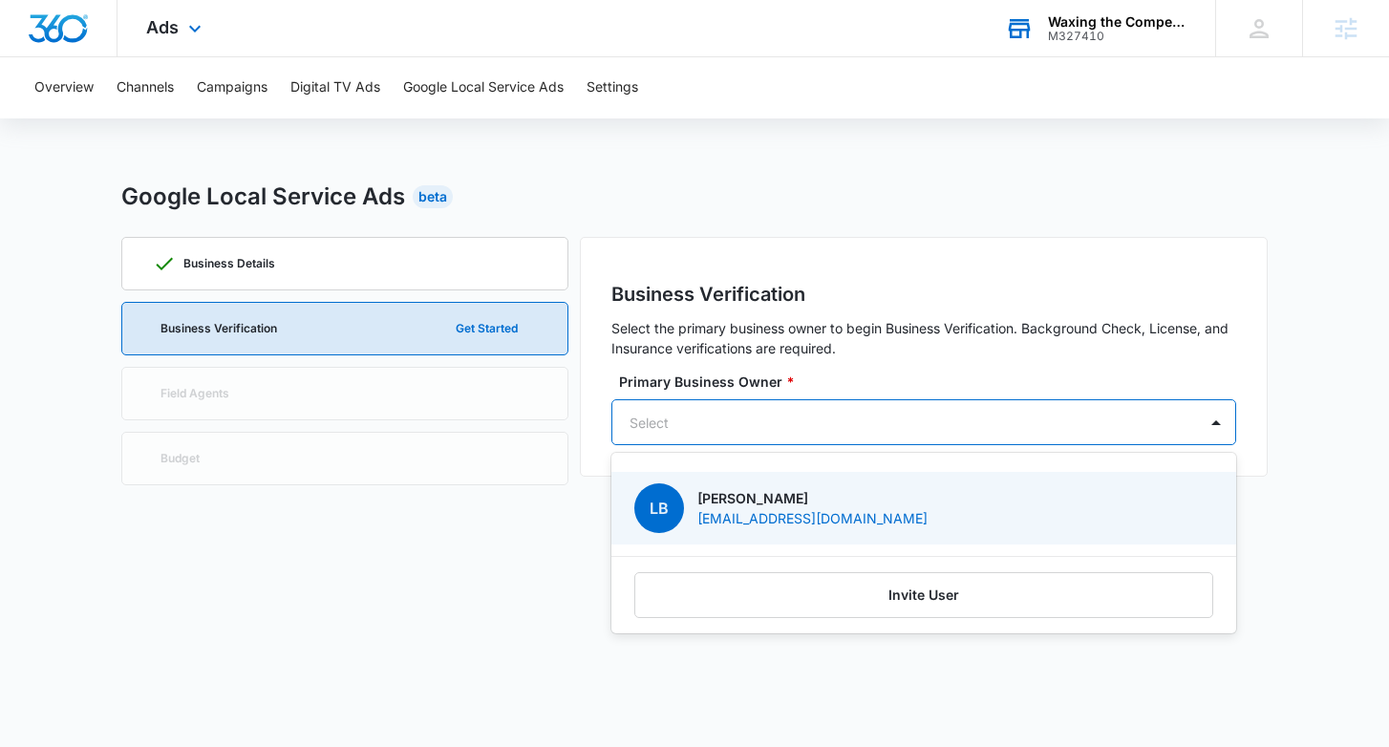
click at [798, 480] on div "LB Landy Borroto mrborroto@yahoo.com" at bounding box center [923, 508] width 625 height 73
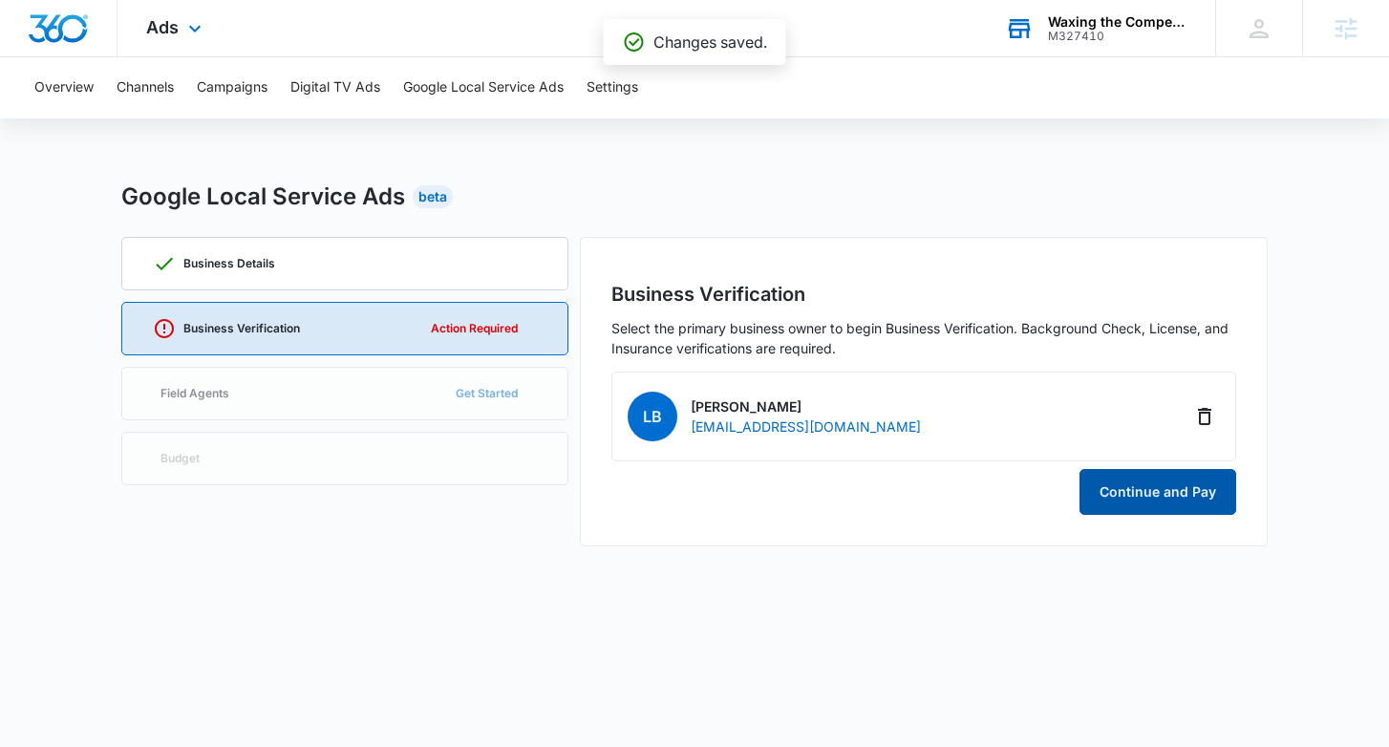
click at [1173, 495] on button "Continue and Pay" at bounding box center [1157, 492] width 157 height 46
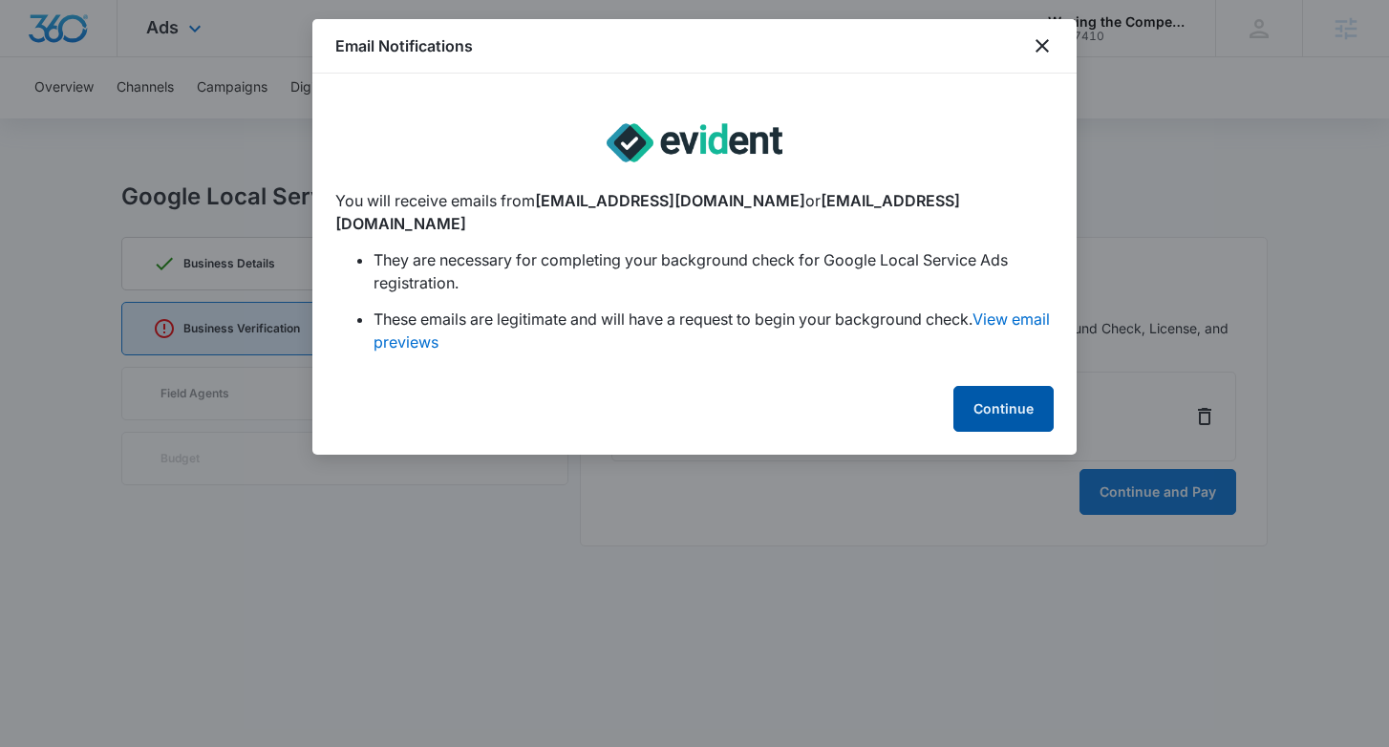
click at [987, 390] on button "Continue" at bounding box center [1003, 409] width 100 height 46
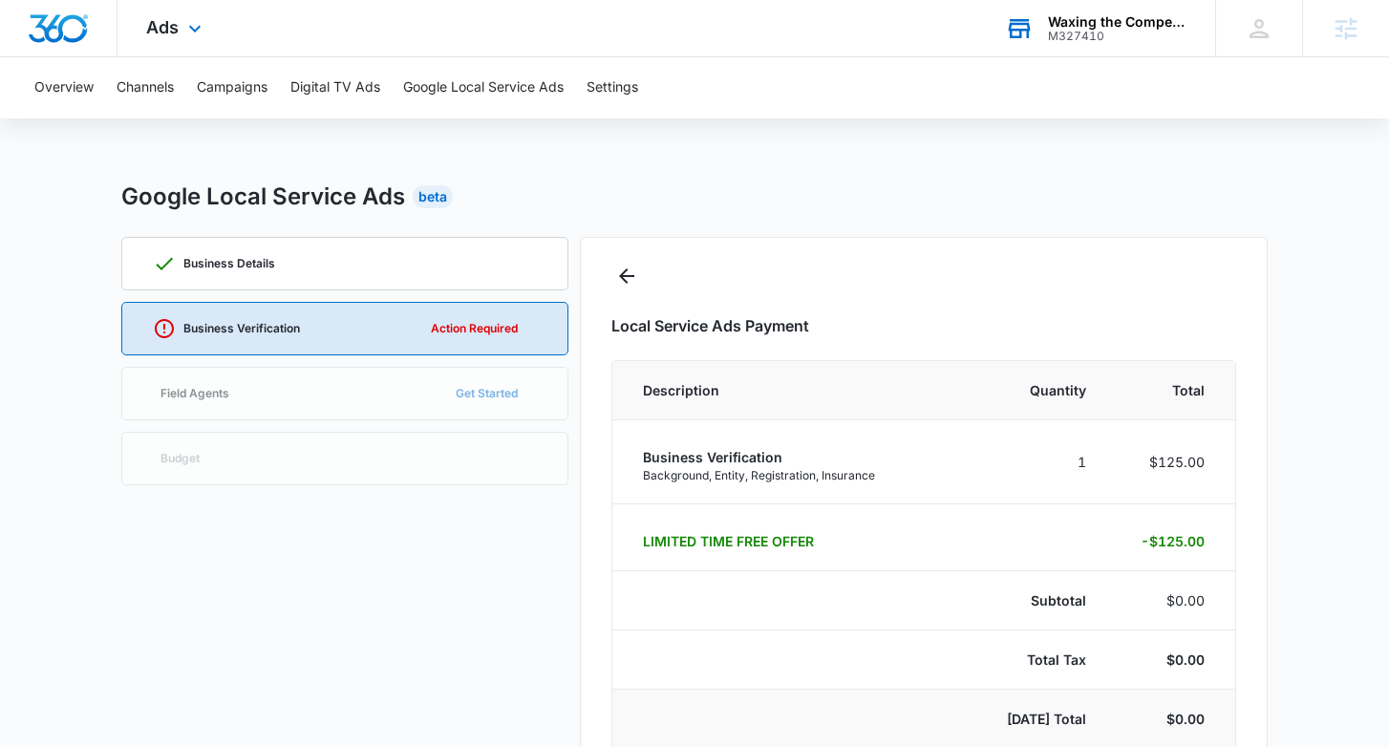
select select "pm_1SD4NJA4n8RTgNjUQOgB62eF"
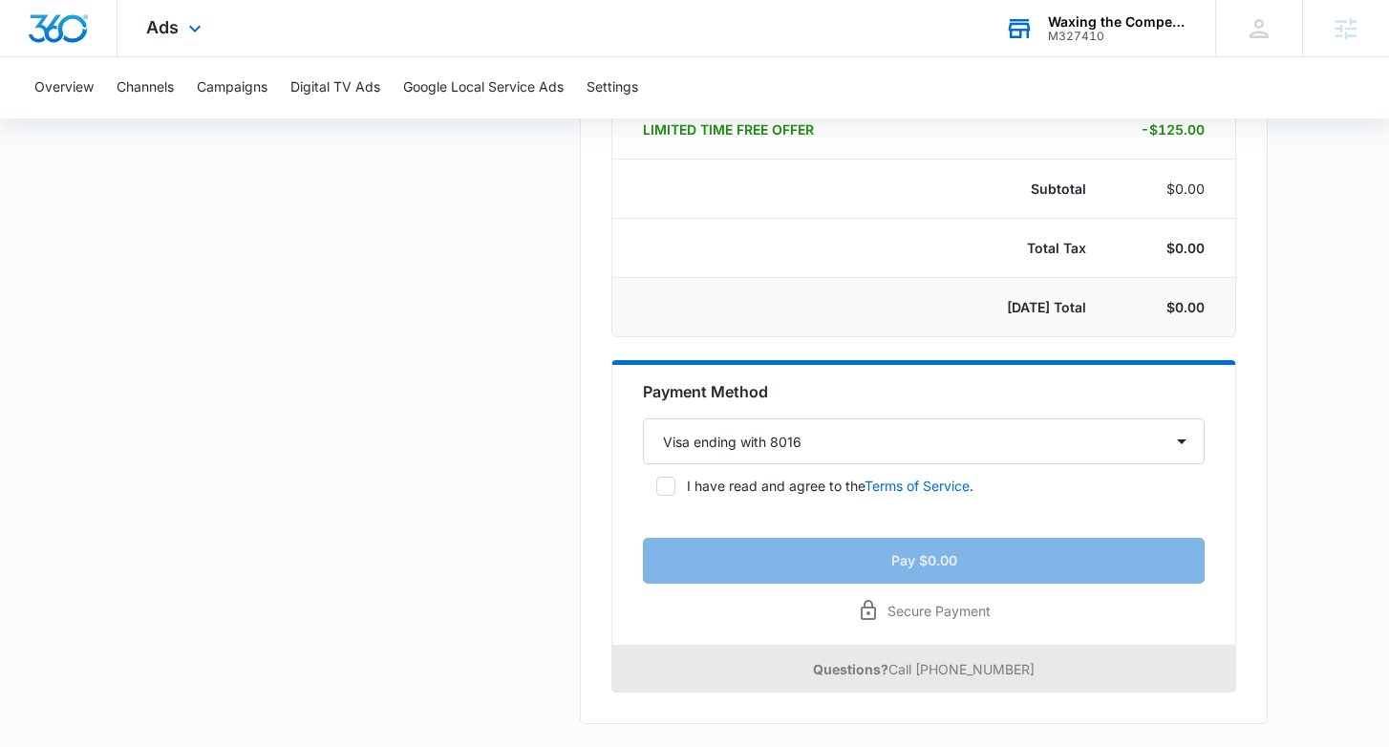
click at [658, 487] on icon at bounding box center [665, 485] width 17 height 17
click at [656, 487] on input "I have read and agree to the Terms of Service ." at bounding box center [649, 485] width 13 height 13
checkbox input "true"
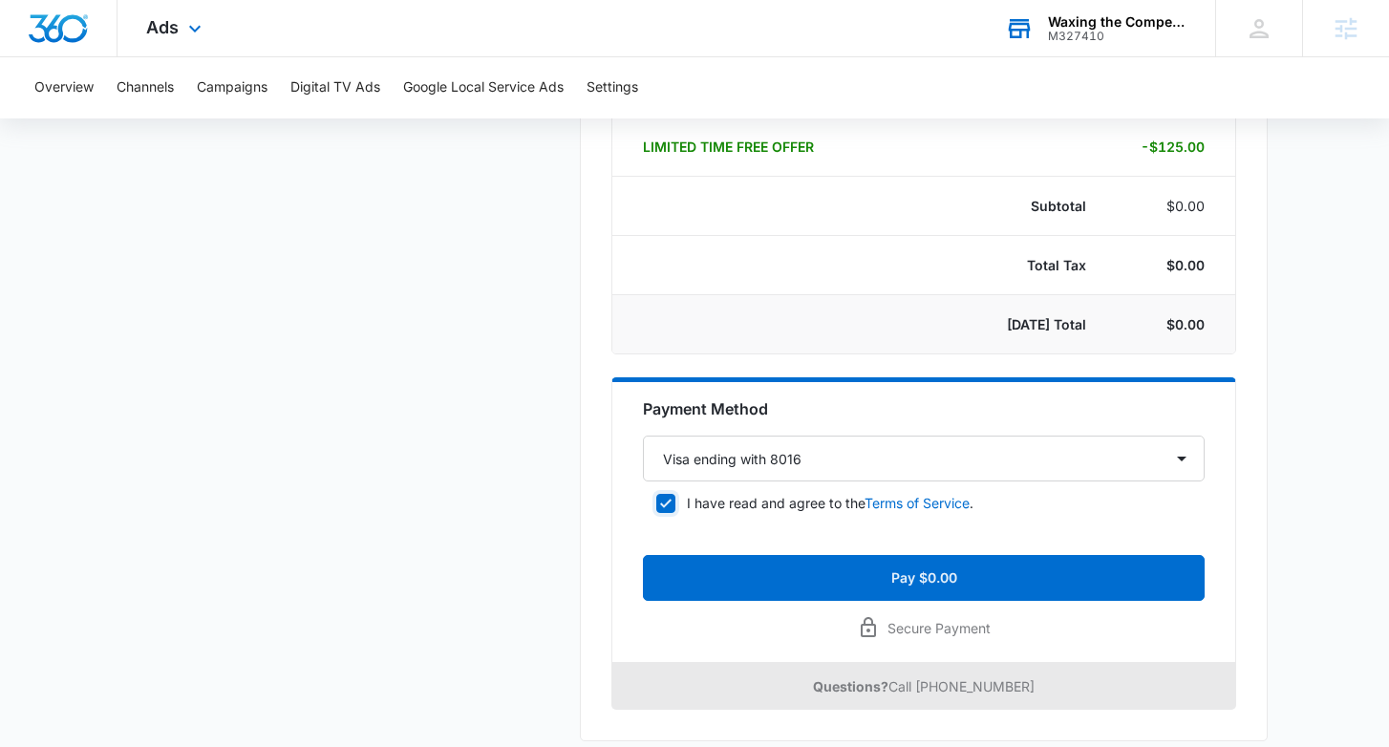
scroll to position [395, 0]
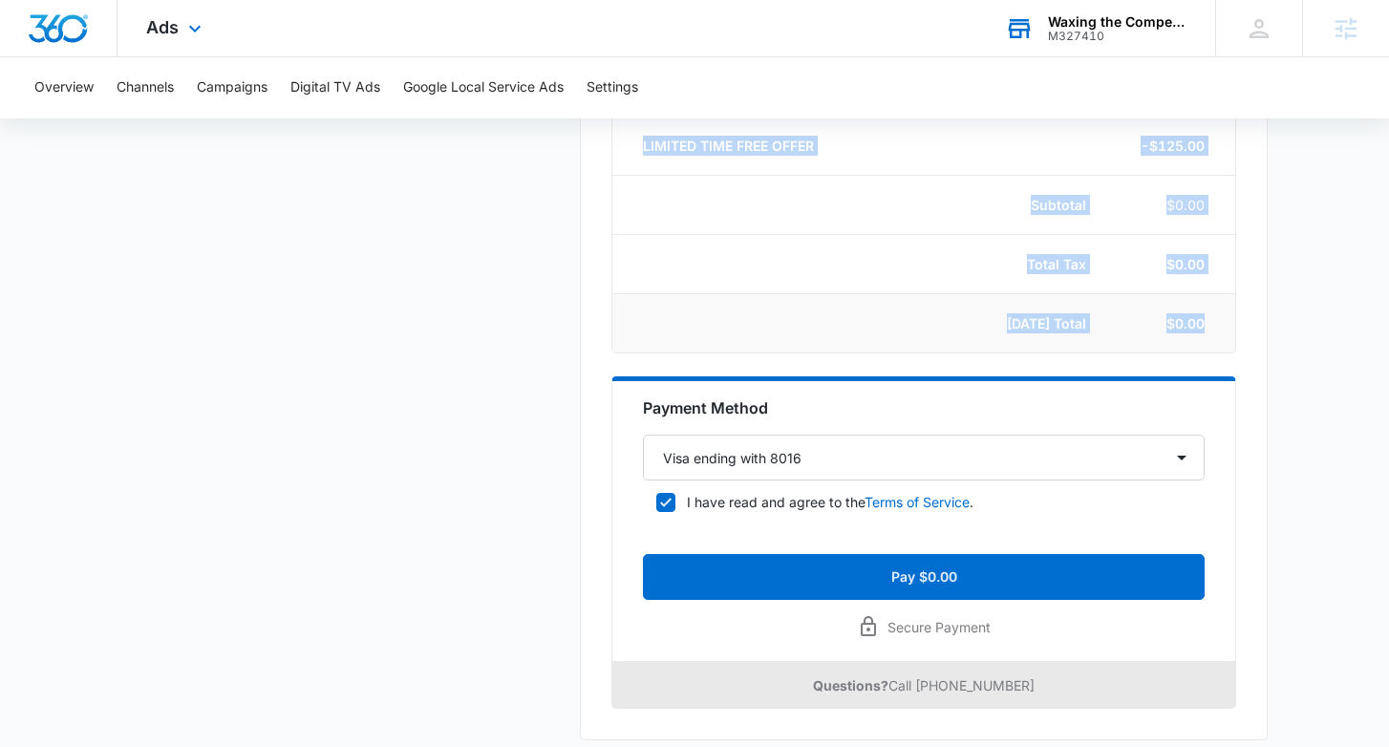
drag, startPoint x: 1241, startPoint y: 353, endPoint x: 1153, endPoint y: 329, distance: 91.3
click at [1260, 350] on div "Local Service Ads Payment Description Quantity Total Business Verification Back…" at bounding box center [924, 290] width 688 height 899
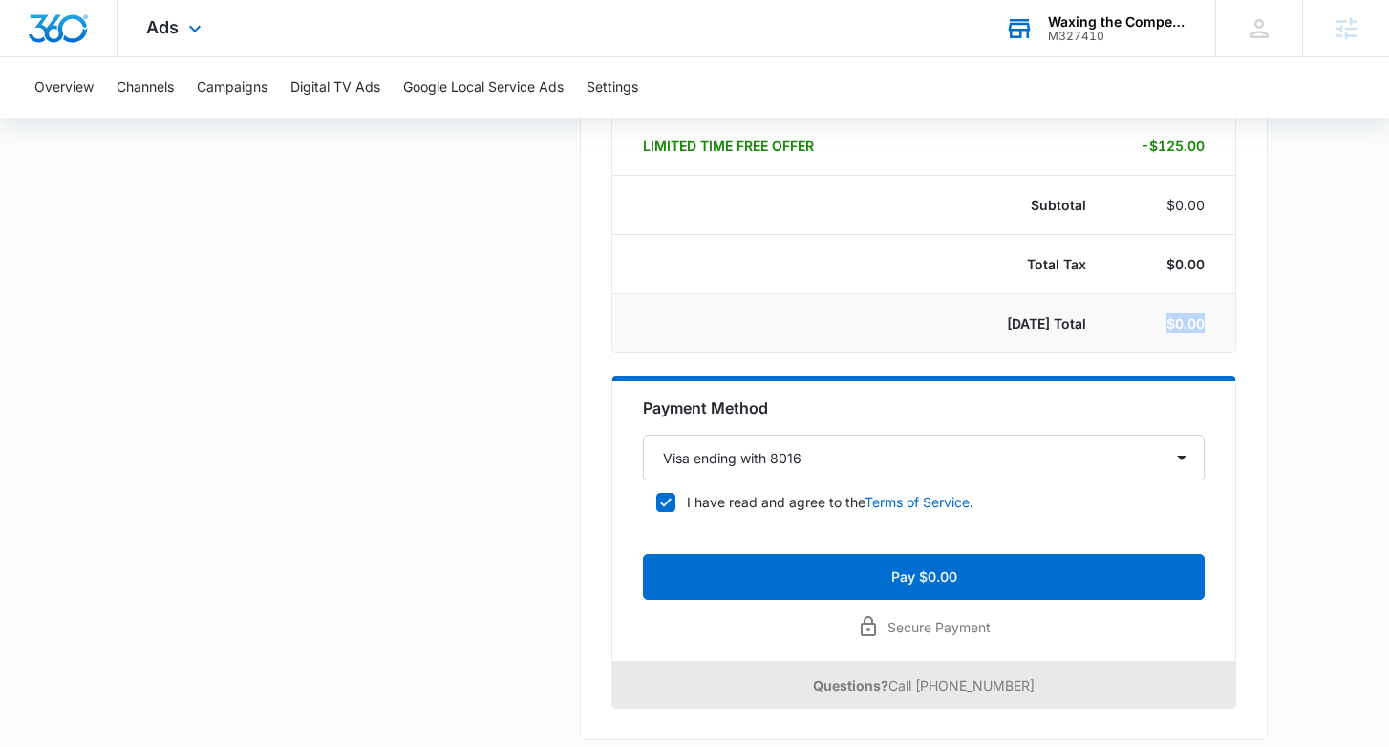
click at [1212, 326] on td "$0.00" at bounding box center [1172, 323] width 126 height 59
click at [1209, 329] on td "$0.00" at bounding box center [1172, 323] width 126 height 59
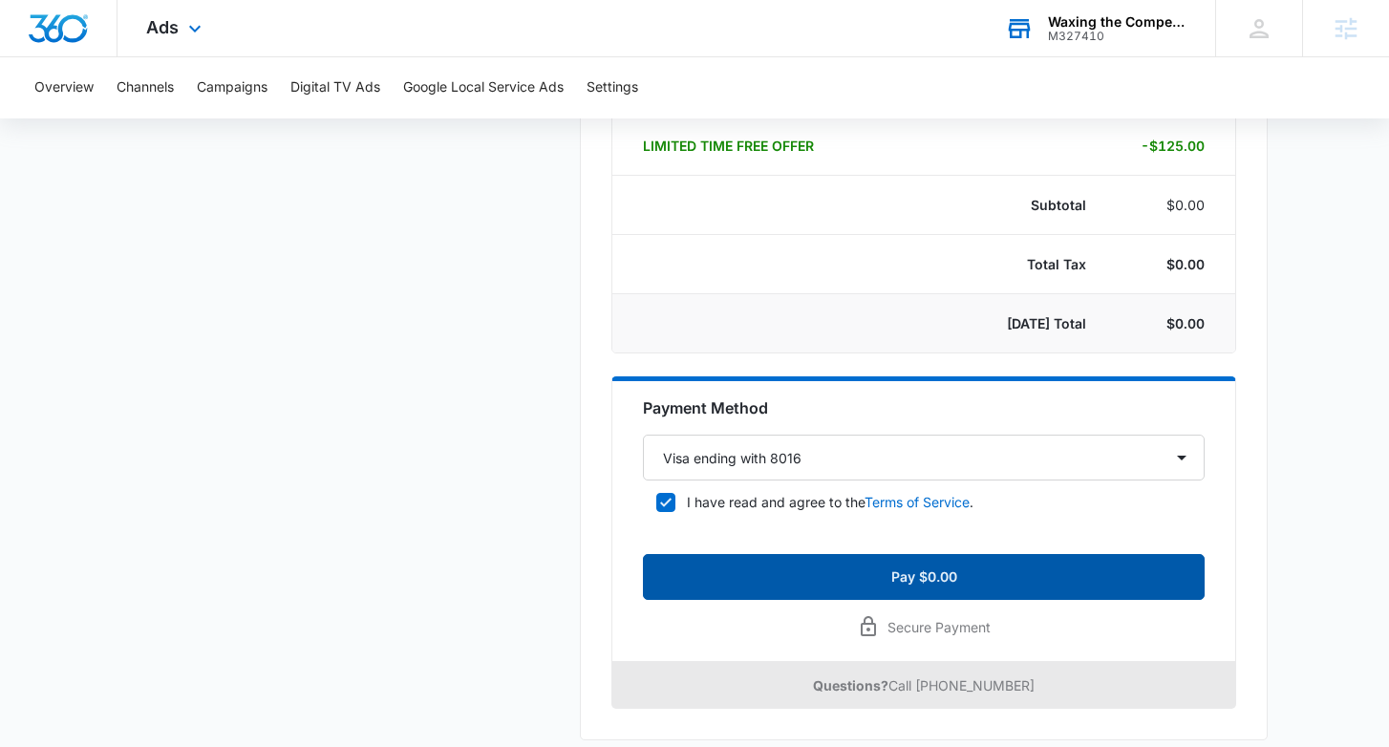
click at [1128, 580] on button "Pay $0.00" at bounding box center [924, 577] width 562 height 46
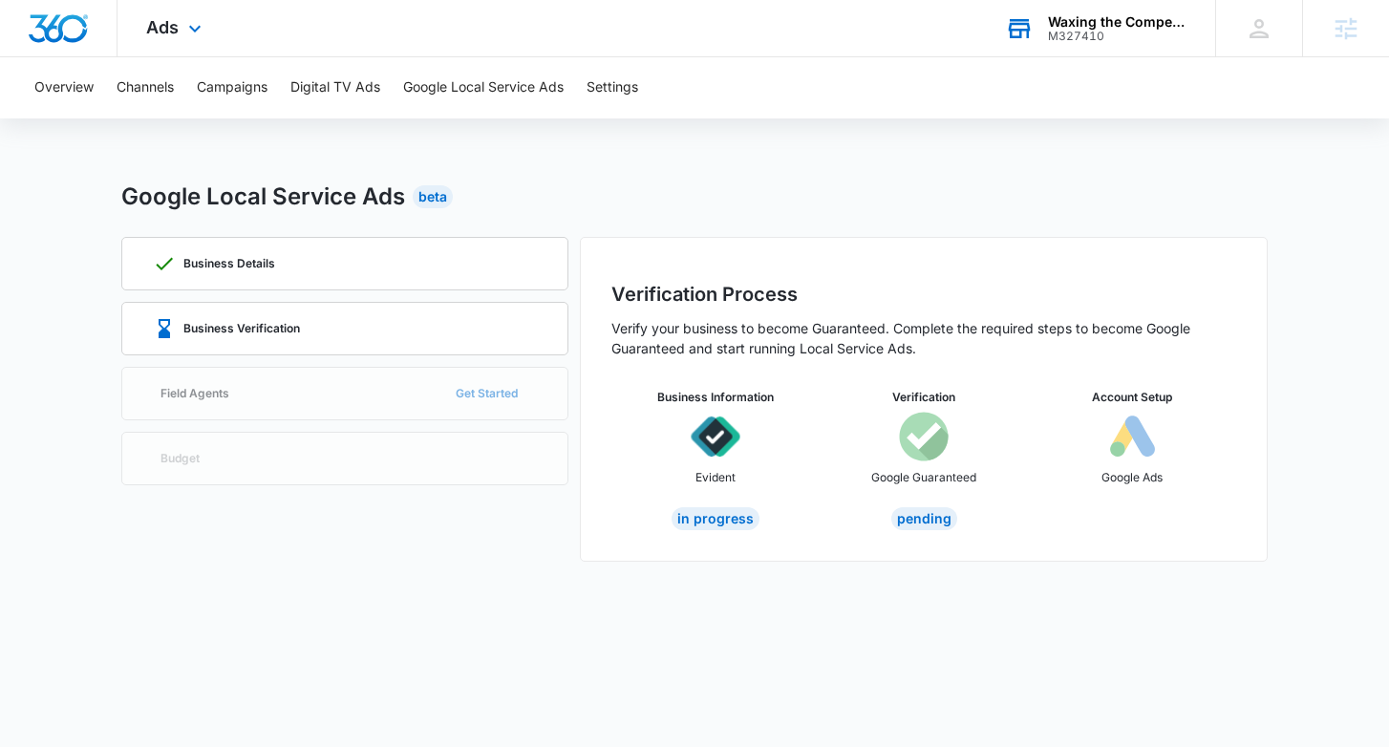
scroll to position [0, 0]
click at [450, 335] on div "Business Verification" at bounding box center [345, 329] width 384 height 52
